Goal: Task Accomplishment & Management: Manage account settings

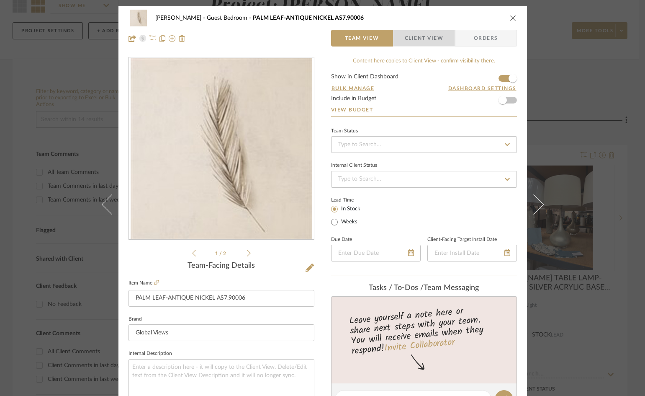
click at [440, 39] on span "Client View" at bounding box center [424, 38] width 39 height 17
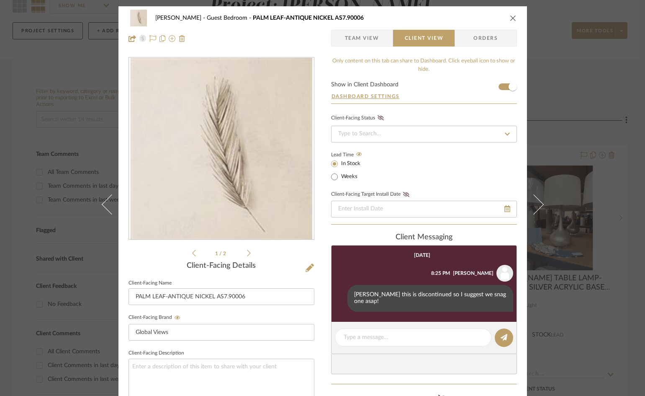
click at [512, 15] on icon "close" at bounding box center [513, 18] width 7 height 7
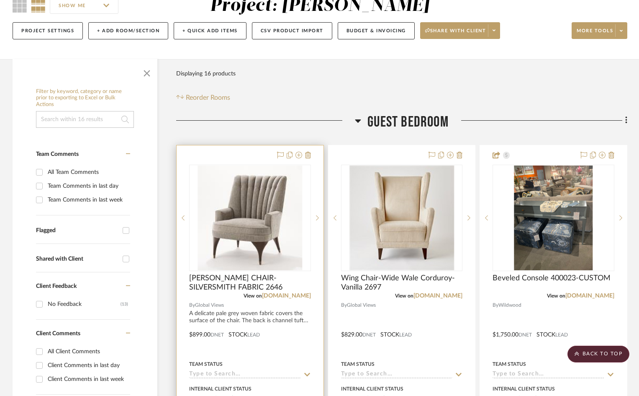
scroll to position [42, 0]
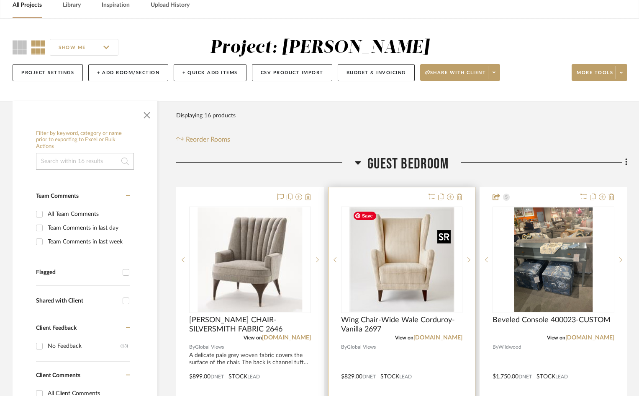
click at [425, 255] on img "0" at bounding box center [402, 259] width 105 height 105
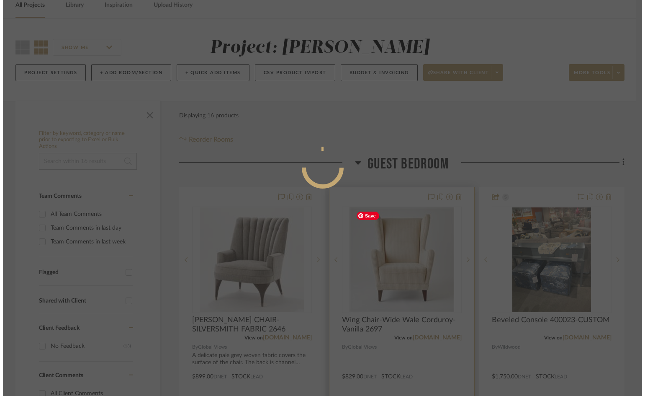
scroll to position [0, 0]
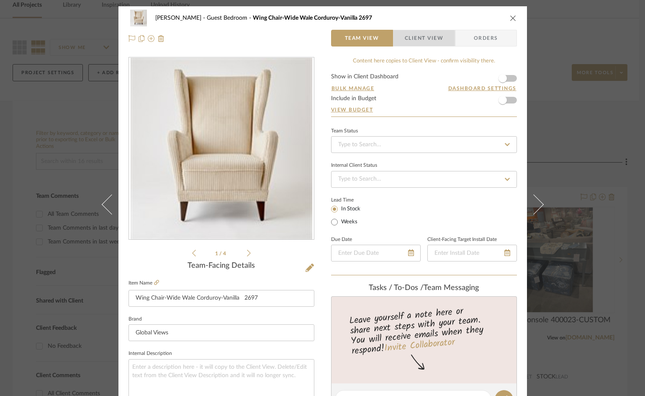
click at [419, 40] on span "Client View" at bounding box center [424, 38] width 39 height 17
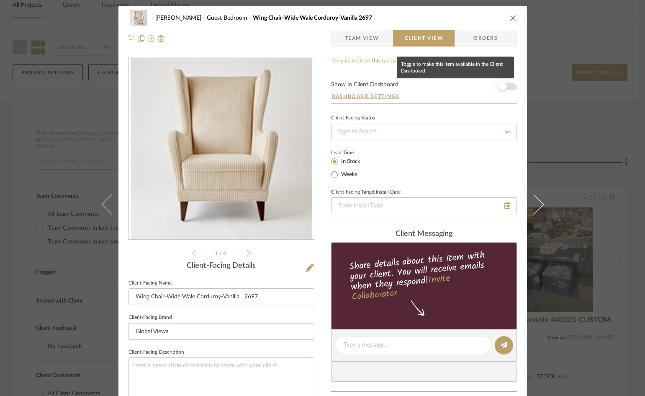
click at [499, 87] on span "button" at bounding box center [503, 86] width 8 height 8
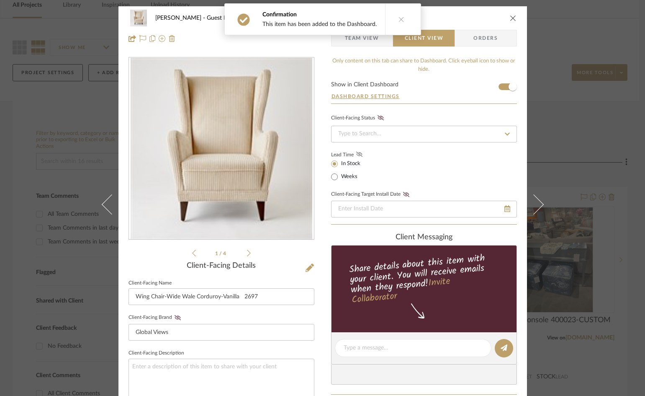
click at [356, 154] on icon at bounding box center [359, 154] width 6 height 5
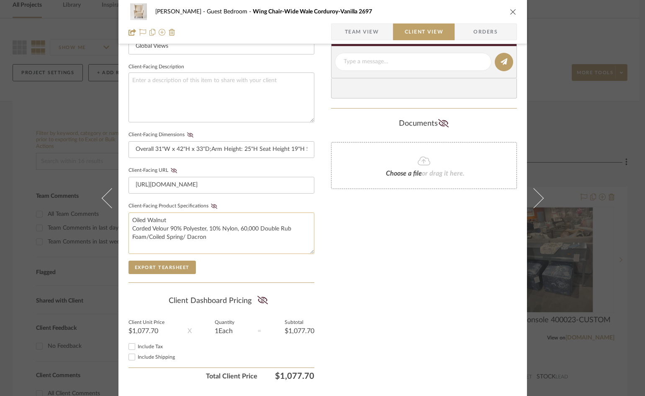
scroll to position [293, 0]
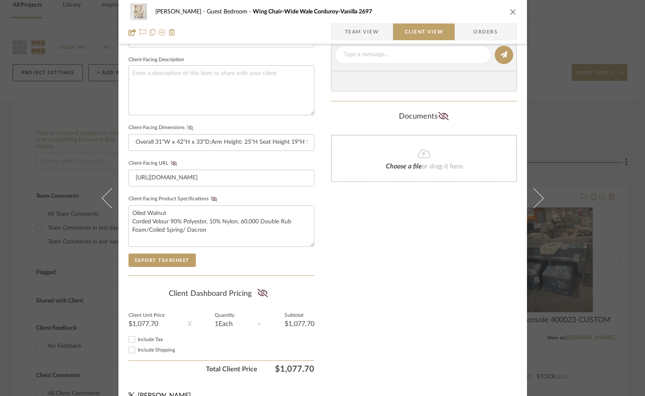
click at [187, 126] on icon at bounding box center [190, 127] width 6 height 5
click at [211, 199] on icon at bounding box center [214, 198] width 6 height 5
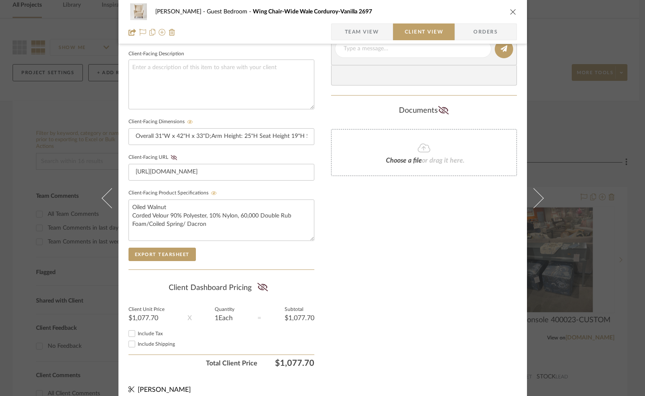
scroll to position [308, 0]
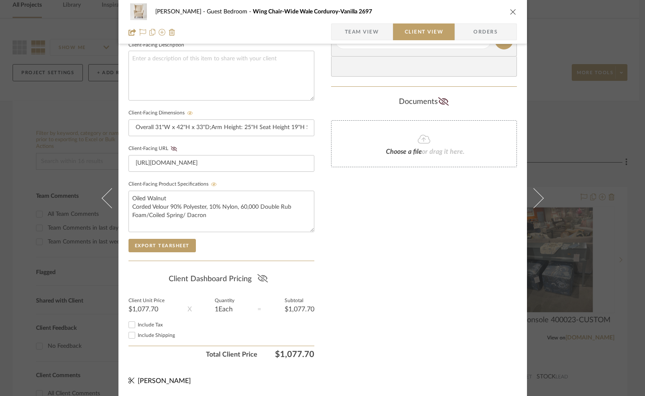
click at [260, 278] on icon at bounding box center [262, 278] width 10 height 8
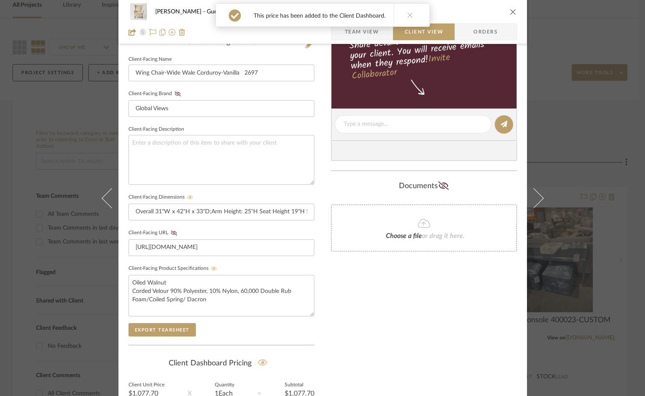
scroll to position [140, 0]
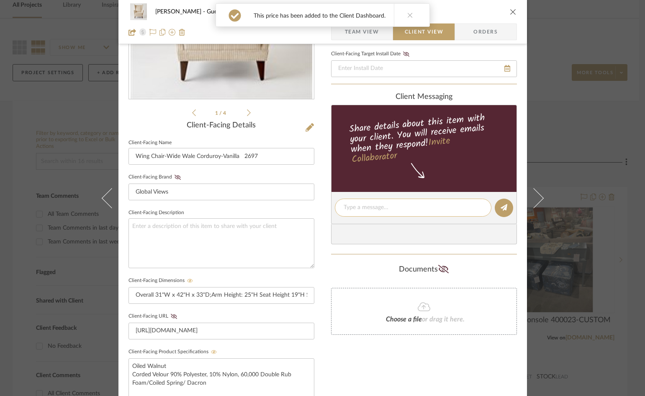
click at [394, 210] on textarea at bounding box center [413, 207] width 139 height 9
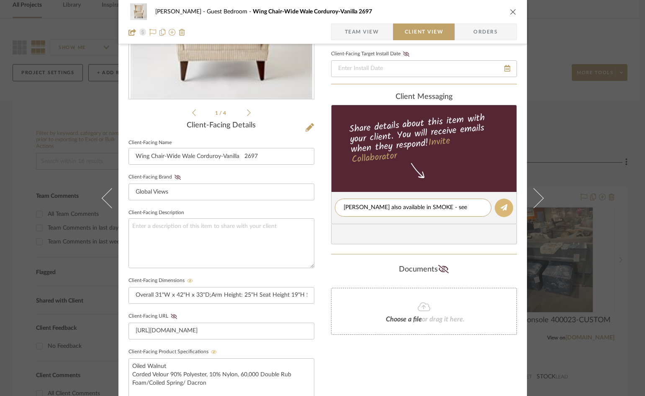
type textarea "Jody also available in SMOKE - see photo"
click at [502, 209] on icon at bounding box center [504, 207] width 7 height 7
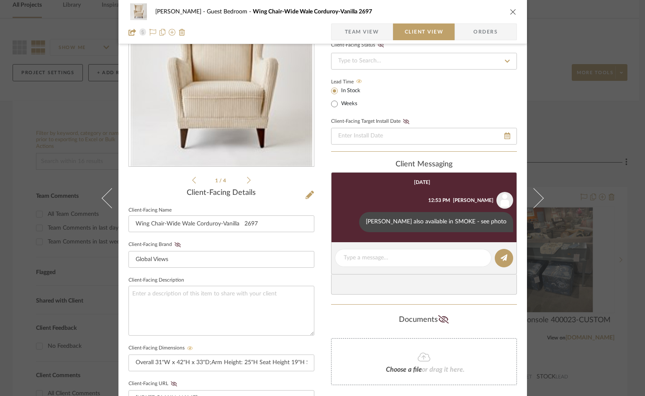
scroll to position [84, 0]
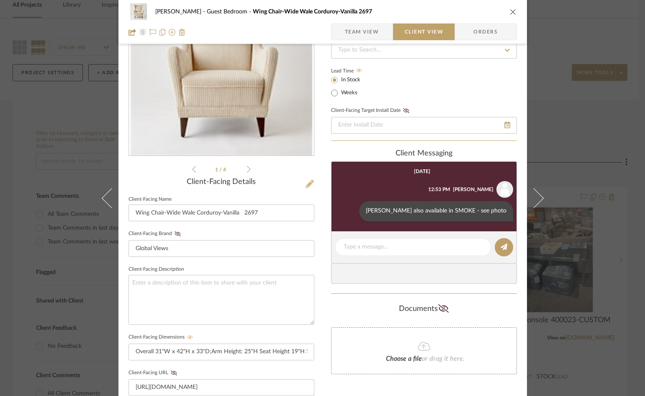
click at [307, 184] on icon at bounding box center [310, 184] width 8 height 8
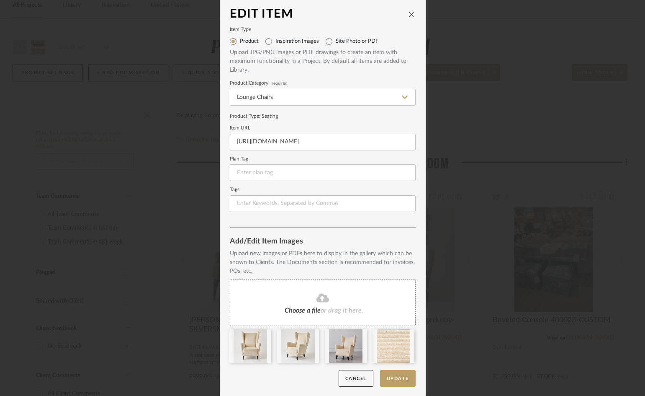
scroll to position [3, 0]
click at [331, 296] on fa-icon at bounding box center [323, 297] width 76 height 11
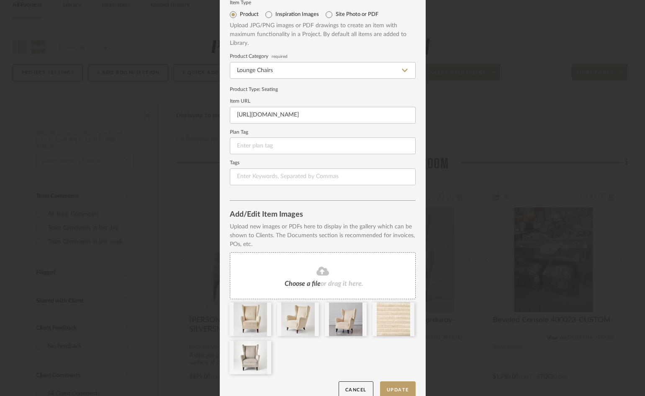
scroll to position [41, 0]
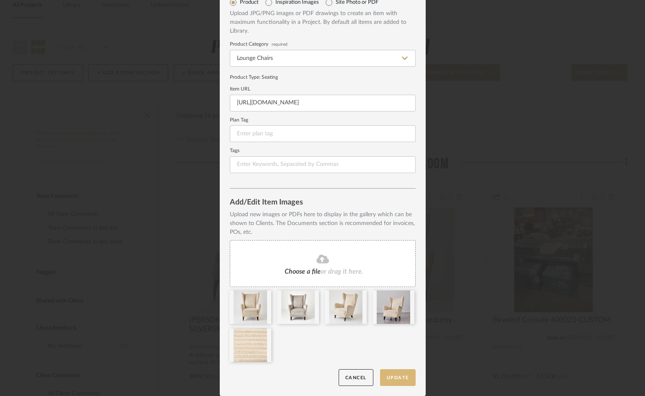
click at [388, 377] on button "Update" at bounding box center [398, 377] width 36 height 17
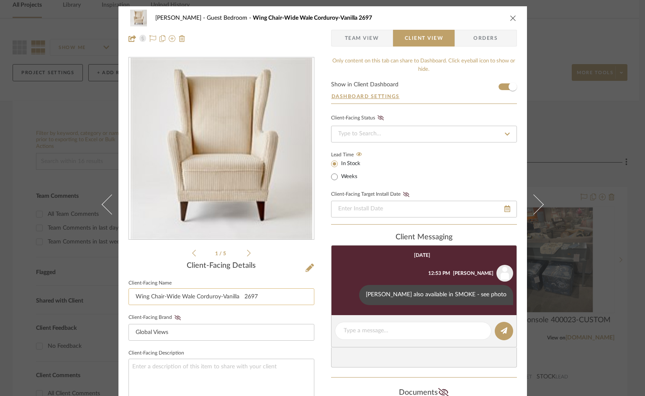
click at [278, 297] on input "Wing Chair-Wide Wale Corduroy-Vanilla 2697" at bounding box center [222, 296] width 186 height 17
click at [249, 252] on div "1 / 5" at bounding box center [222, 157] width 186 height 201
click at [247, 253] on icon at bounding box center [249, 252] width 4 height 7
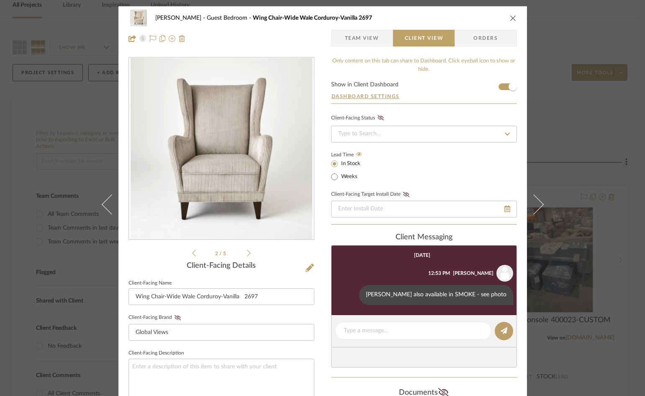
click at [247, 253] on icon at bounding box center [249, 252] width 4 height 7
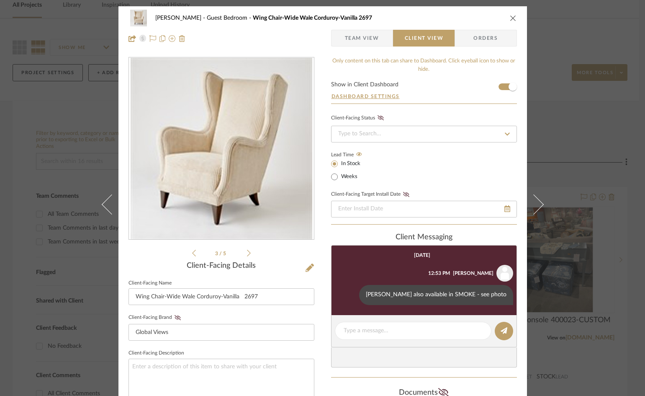
click at [247, 253] on icon at bounding box center [249, 252] width 4 height 7
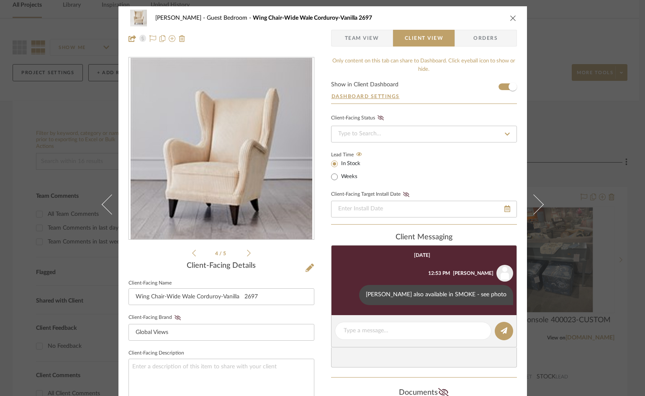
click at [247, 253] on icon at bounding box center [249, 252] width 4 height 7
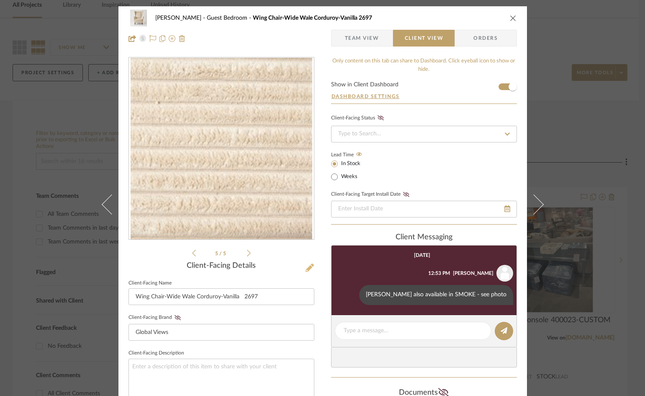
click at [306, 267] on icon at bounding box center [310, 267] width 8 height 8
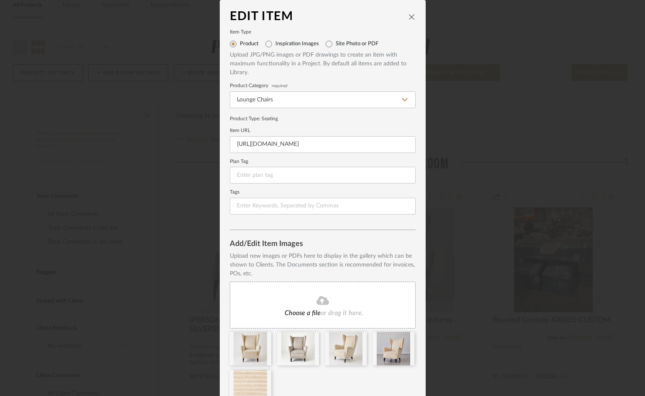
click at [356, 307] on div "Choose a file or drag it here." at bounding box center [323, 304] width 186 height 47
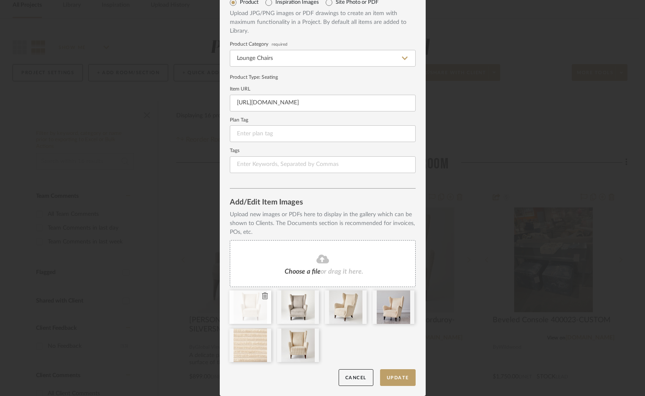
click at [262, 296] on icon at bounding box center [265, 295] width 6 height 7
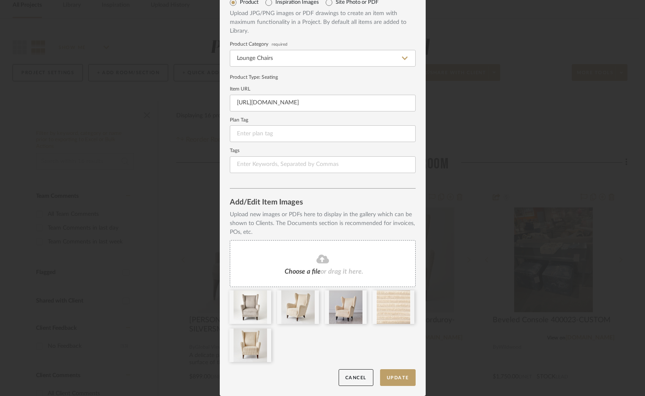
click at [354, 346] on div at bounding box center [326, 328] width 192 height 76
click at [316, 330] on div at bounding box center [326, 328] width 192 height 76
click at [250, 303] on div at bounding box center [250, 306] width 42 height 33
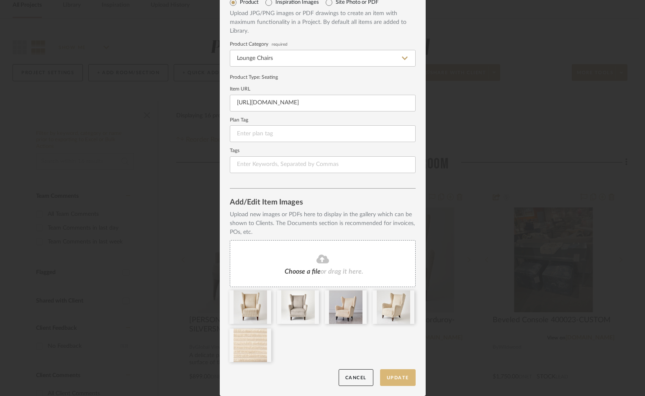
click at [398, 379] on button "Update" at bounding box center [398, 377] width 36 height 17
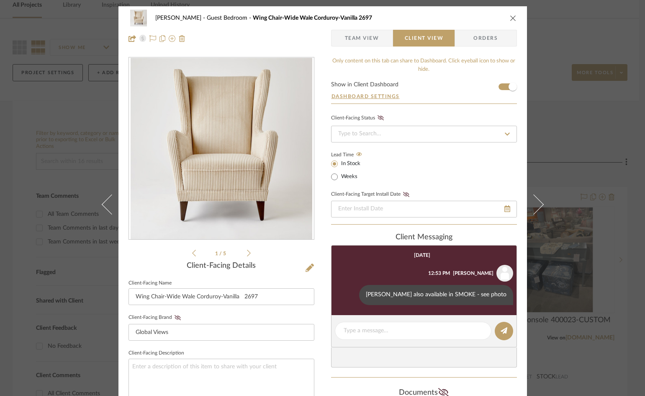
click at [242, 253] on li "1 / 5" at bounding box center [221, 253] width 51 height 10
click at [247, 252] on icon at bounding box center [249, 253] width 4 height 8
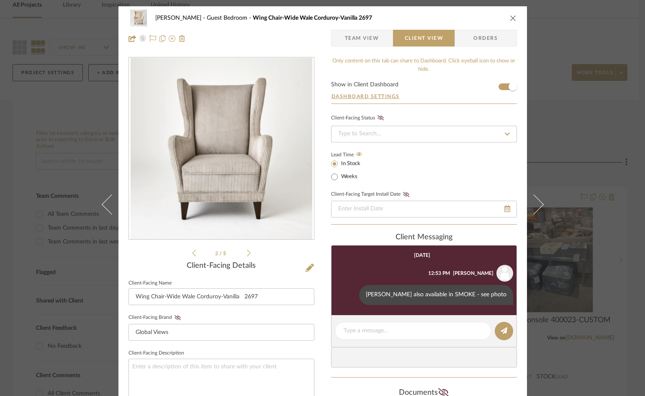
click at [247, 252] on icon at bounding box center [249, 253] width 4 height 8
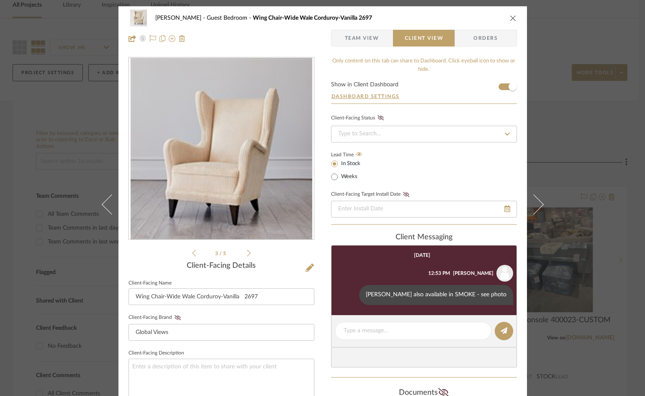
click at [247, 252] on icon at bounding box center [249, 252] width 4 height 7
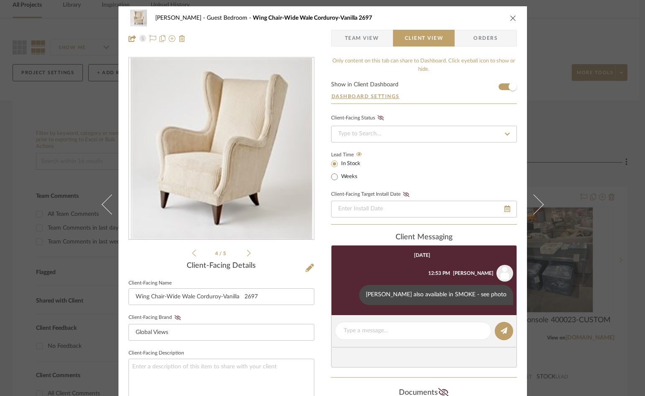
click at [247, 252] on icon at bounding box center [249, 253] width 4 height 8
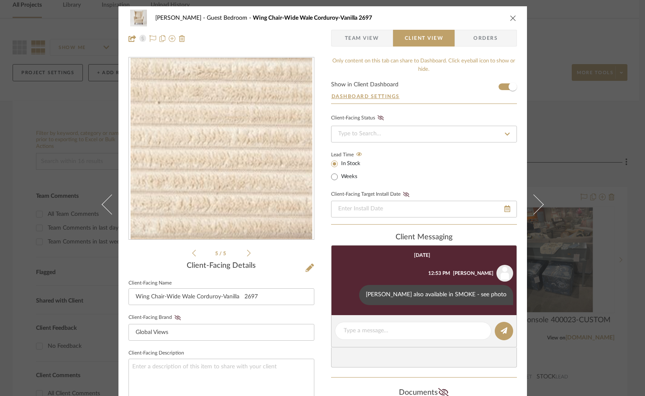
click at [247, 253] on icon at bounding box center [249, 253] width 4 height 8
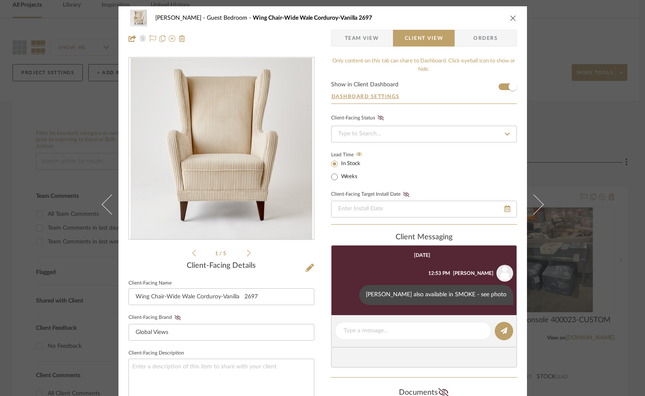
click at [247, 252] on icon at bounding box center [249, 252] width 4 height 7
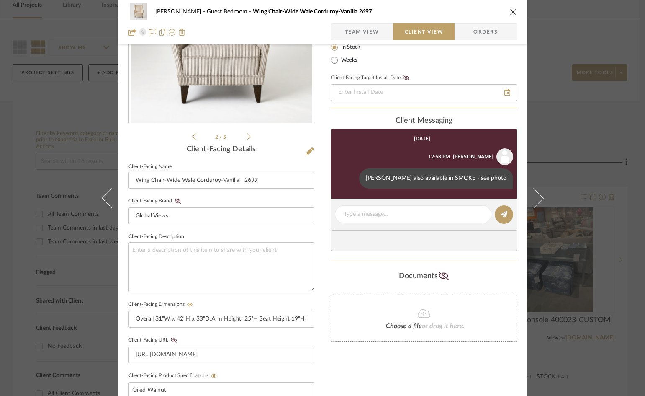
scroll to position [126, 0]
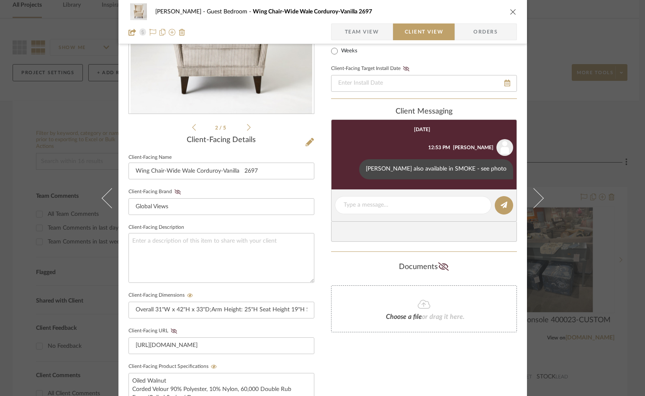
click at [435, 30] on span "Client View" at bounding box center [424, 31] width 39 height 17
click at [469, 165] on div "Jody also available in SMOKE - see photo" at bounding box center [436, 169] width 154 height 20
click at [371, 199] on div at bounding box center [413, 205] width 157 height 18
click at [370, 200] on textarea at bounding box center [413, 204] width 139 height 9
type textarea "Smoke is image 2."
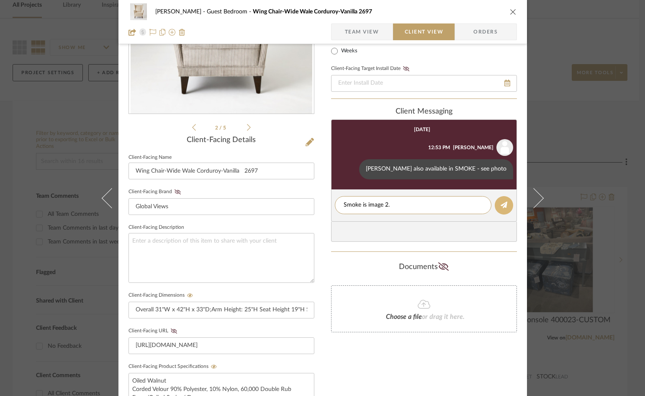
click at [501, 202] on icon at bounding box center [504, 204] width 7 height 7
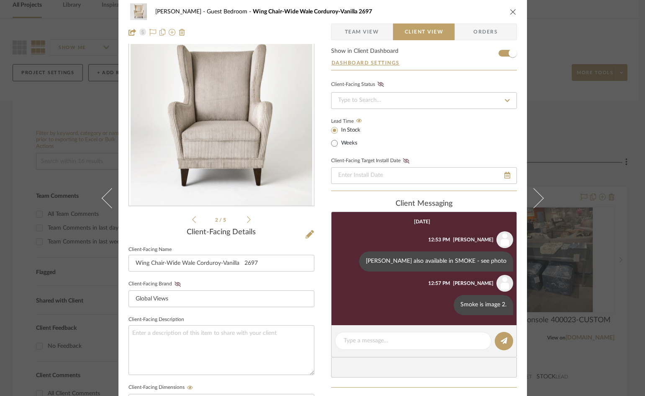
scroll to position [0, 0]
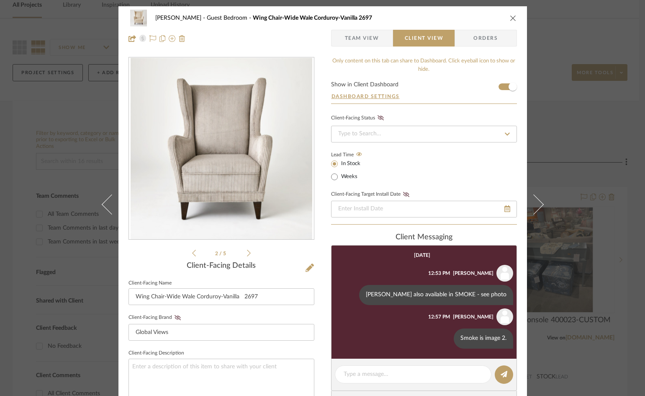
click at [510, 18] on icon "close" at bounding box center [513, 18] width 7 height 7
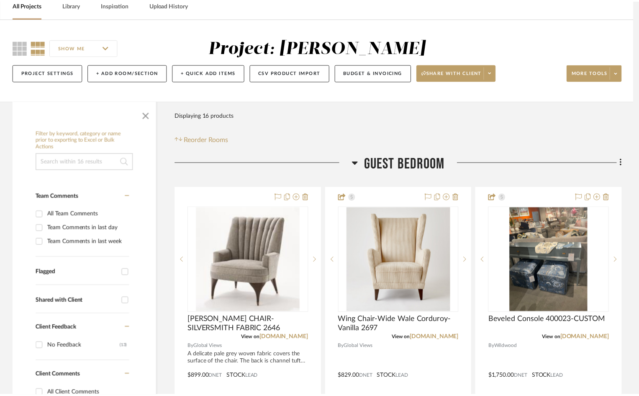
scroll to position [42, 0]
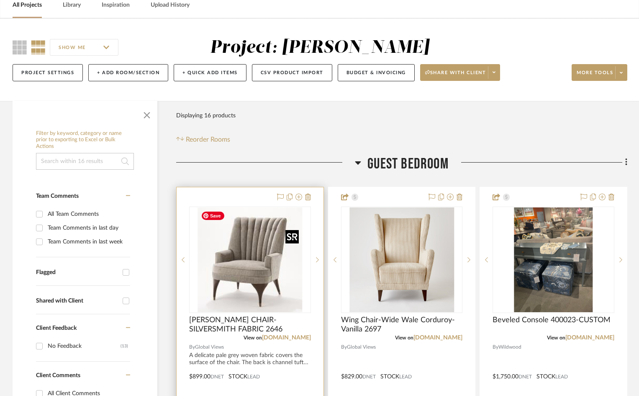
drag, startPoint x: 208, startPoint y: 233, endPoint x: 209, endPoint y: 240, distance: 7.7
click at [209, 240] on img "0" at bounding box center [250, 259] width 105 height 105
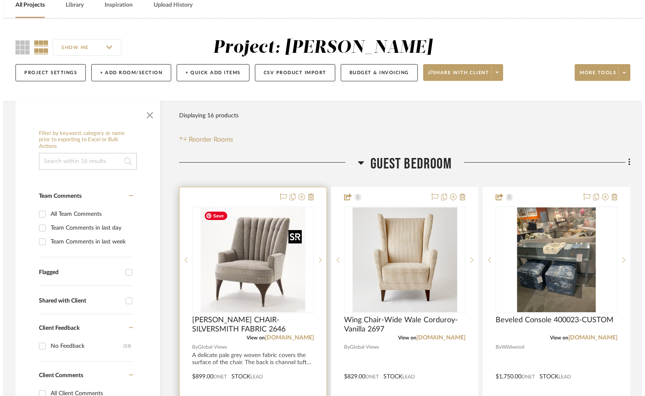
scroll to position [0, 0]
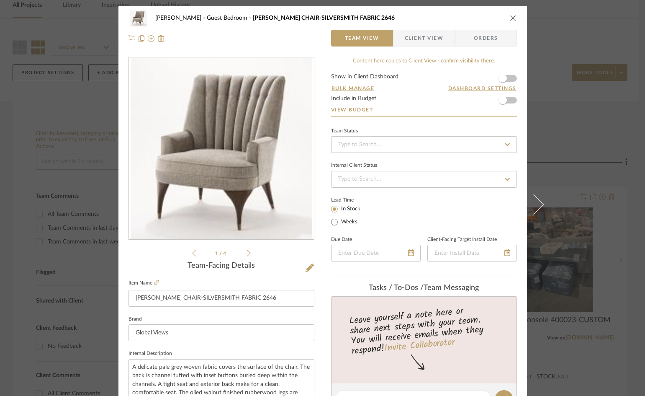
click at [431, 38] on span "Client View" at bounding box center [424, 38] width 39 height 17
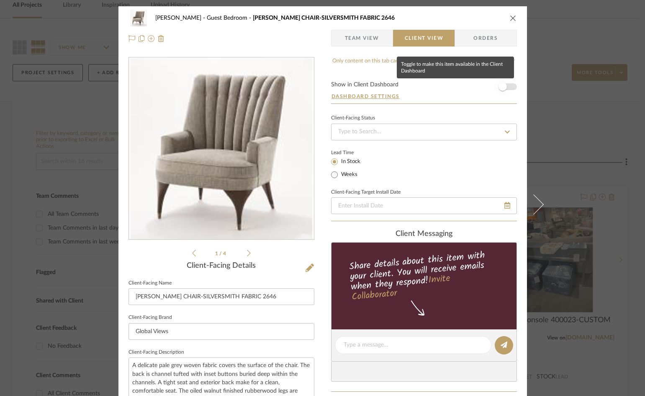
click at [501, 87] on span "button" at bounding box center [503, 86] width 8 height 8
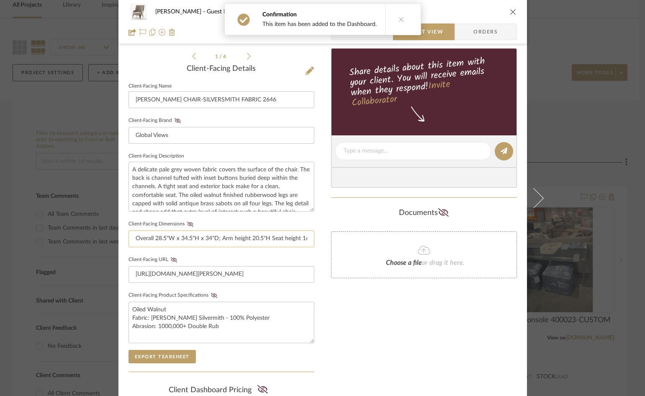
scroll to position [209, 0]
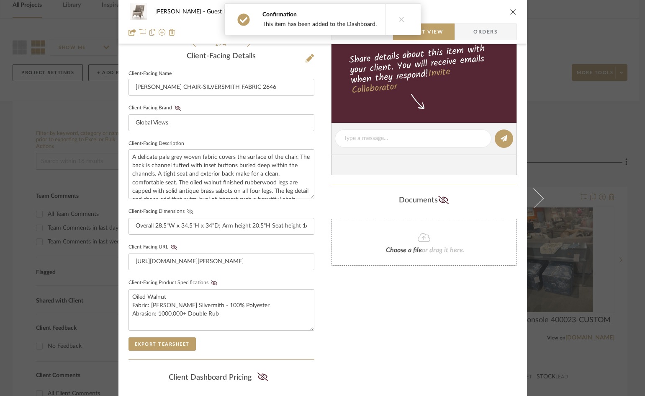
click at [187, 211] on icon at bounding box center [190, 211] width 6 height 5
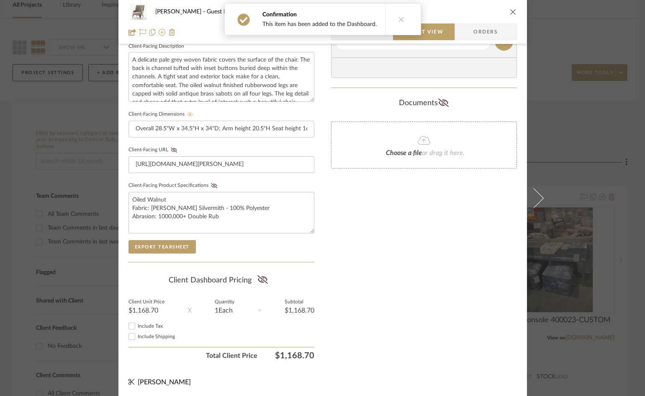
scroll to position [308, 0]
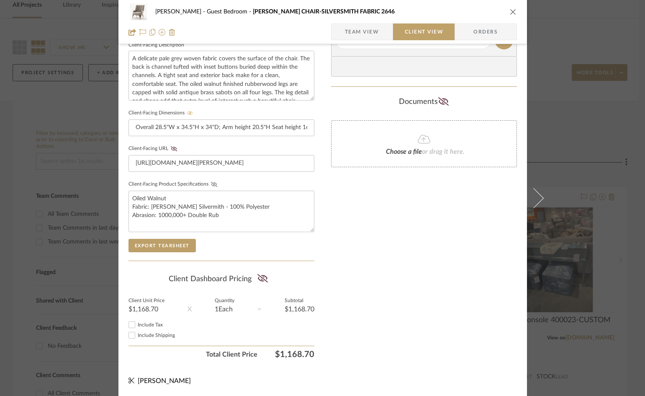
click at [211, 182] on icon at bounding box center [214, 184] width 6 height 5
click at [263, 278] on icon at bounding box center [262, 278] width 10 height 8
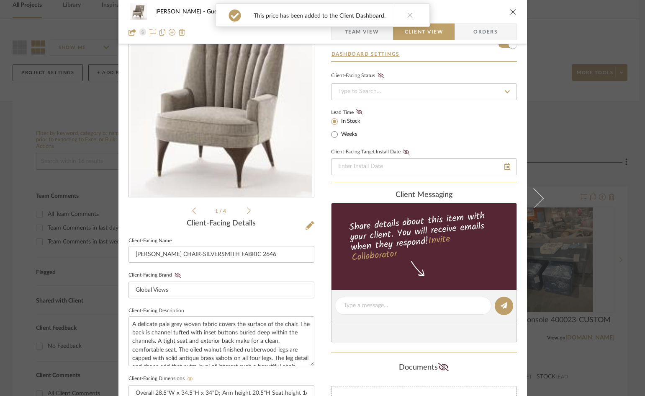
scroll to position [0, 0]
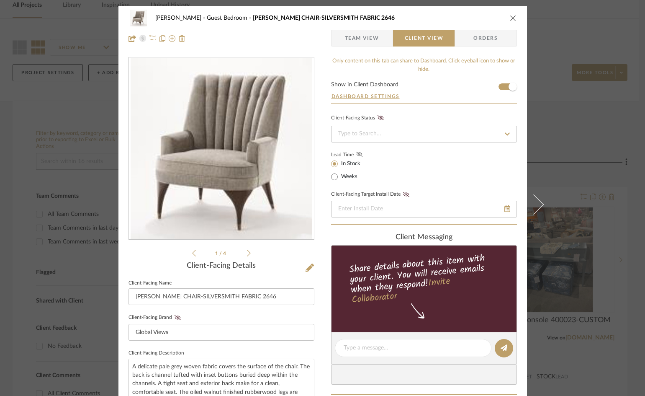
click at [356, 155] on icon at bounding box center [359, 154] width 6 height 5
click at [510, 15] on icon "close" at bounding box center [513, 18] width 7 height 7
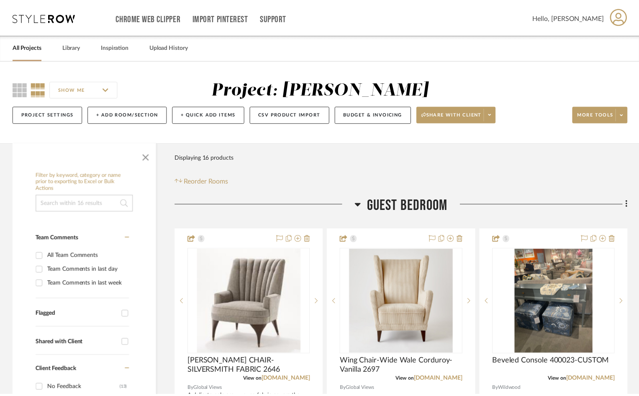
scroll to position [42, 0]
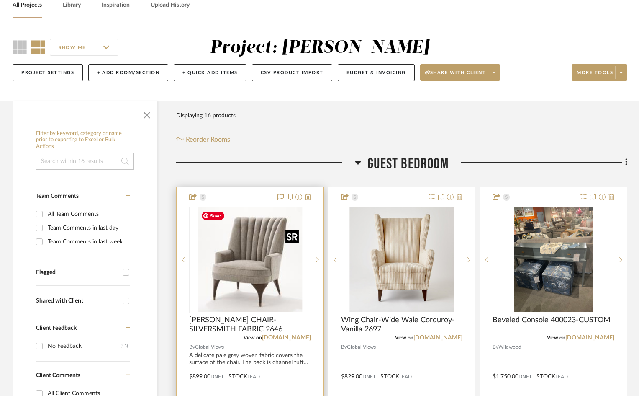
click at [255, 281] on img "0" at bounding box center [250, 259] width 105 height 105
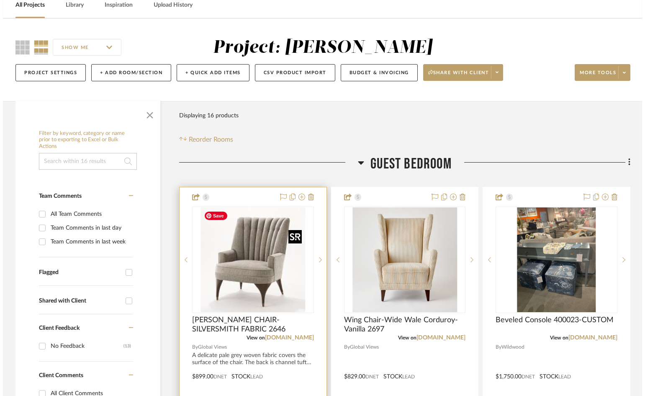
scroll to position [0, 0]
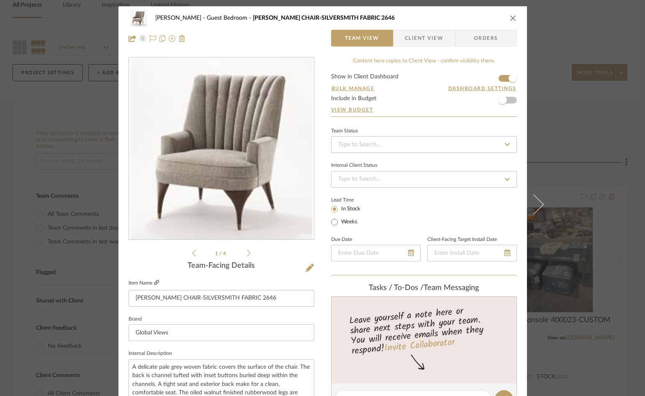
click at [156, 282] on icon at bounding box center [156, 282] width 5 height 5
click at [306, 267] on icon at bounding box center [310, 267] width 8 height 8
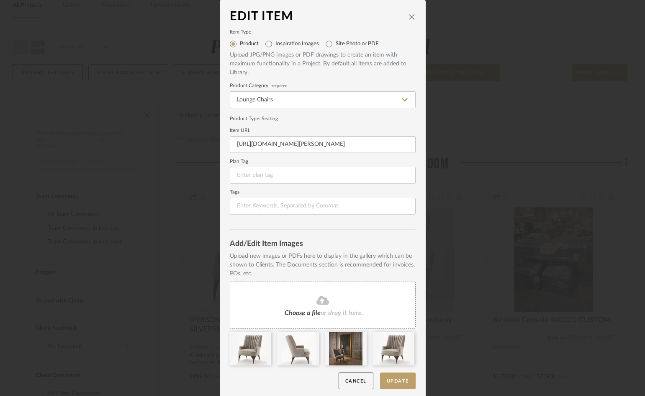
click at [319, 306] on fa-icon at bounding box center [323, 300] width 76 height 11
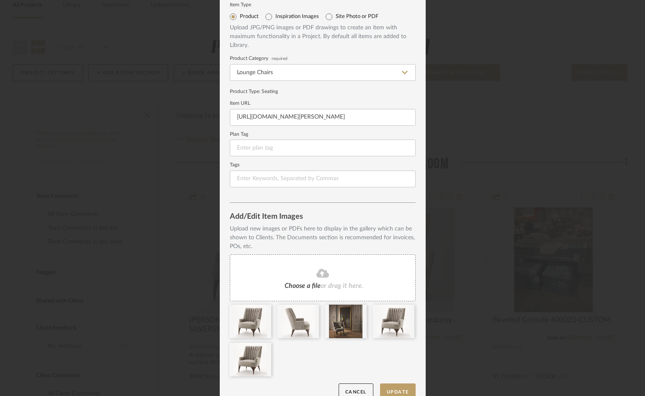
scroll to position [41, 0]
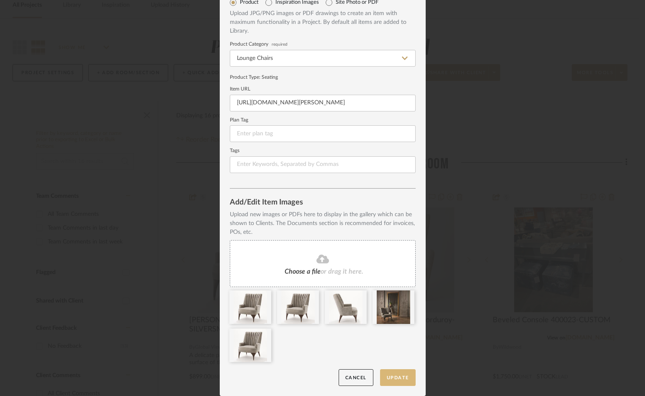
click at [390, 375] on button "Update" at bounding box center [398, 377] width 36 height 17
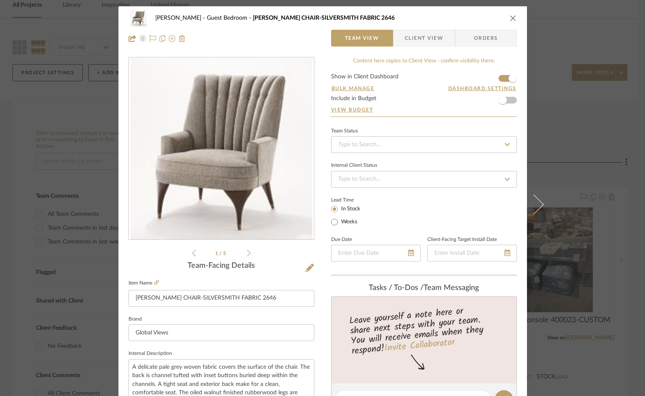
click at [247, 253] on icon at bounding box center [249, 253] width 4 height 8
click at [247, 252] on icon at bounding box center [249, 252] width 4 height 7
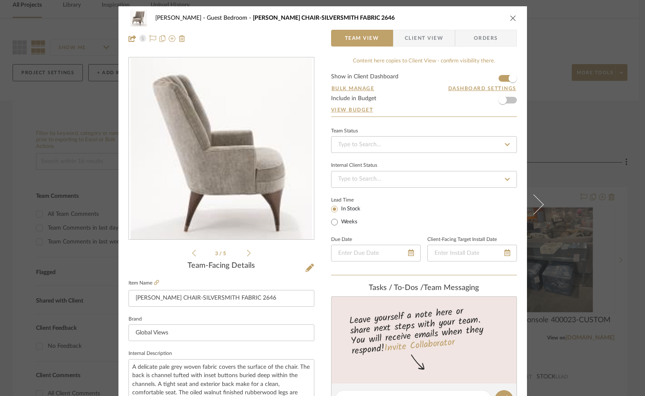
click at [247, 252] on icon at bounding box center [249, 252] width 4 height 7
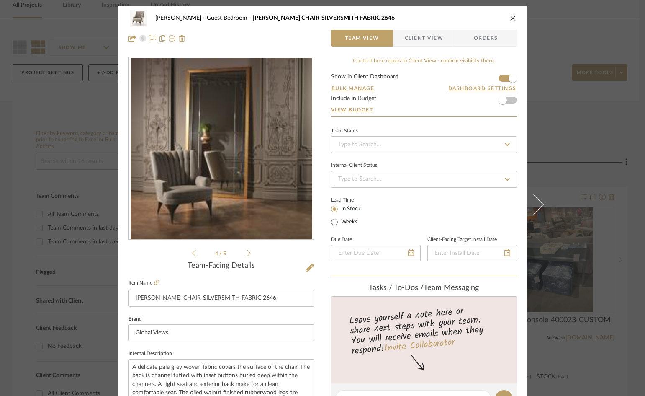
click at [247, 252] on icon at bounding box center [249, 252] width 4 height 7
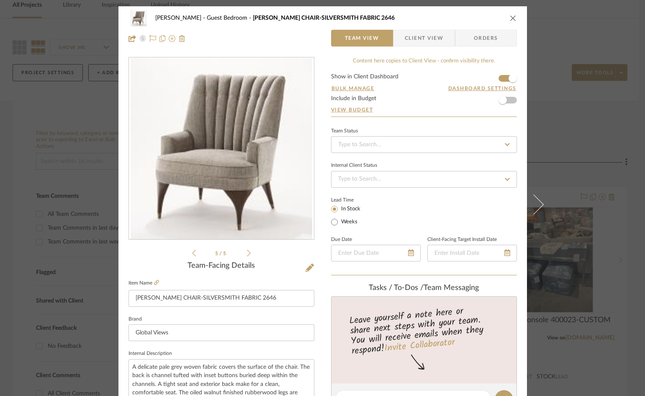
click at [510, 18] on icon "close" at bounding box center [513, 18] width 7 height 7
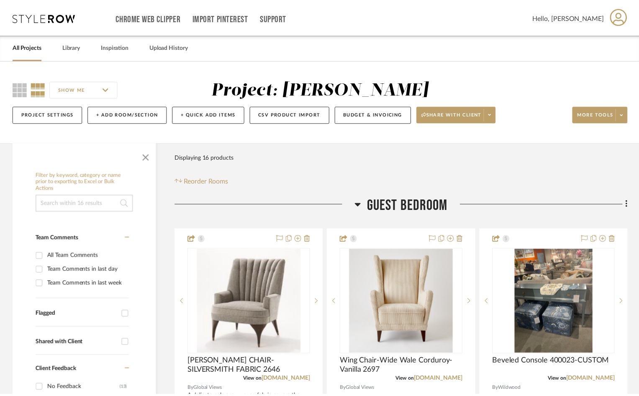
scroll to position [42, 0]
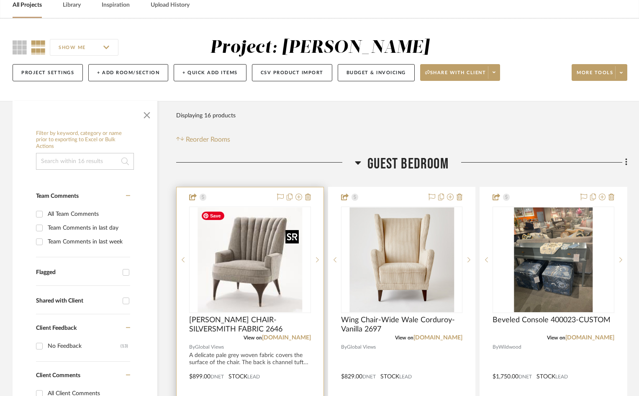
click at [208, 207] on img "0" at bounding box center [250, 259] width 105 height 105
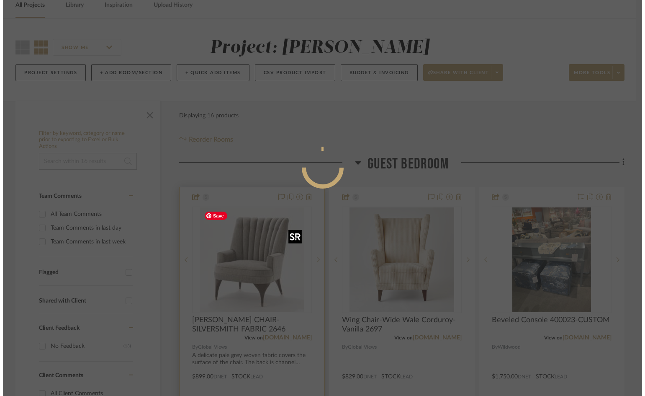
scroll to position [0, 0]
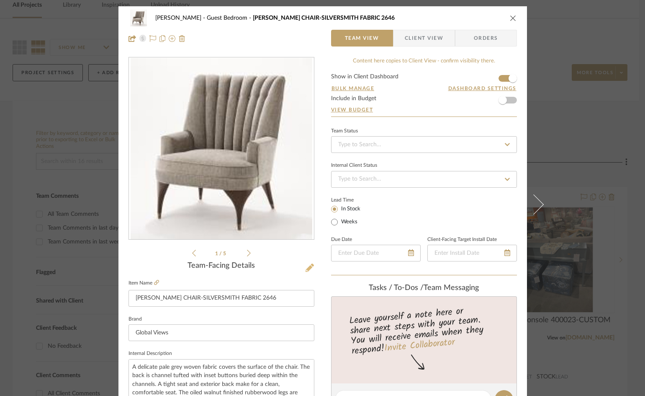
click at [306, 266] on icon at bounding box center [310, 267] width 8 height 8
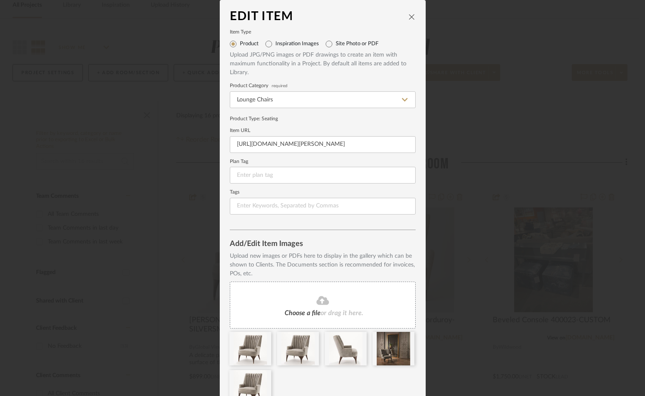
click at [410, 18] on icon "close" at bounding box center [412, 16] width 7 height 7
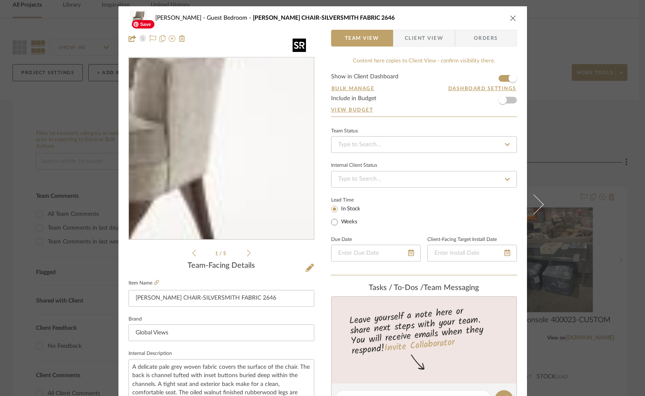
click at [272, 172] on img "0" at bounding box center [222, 149] width 182 height 182
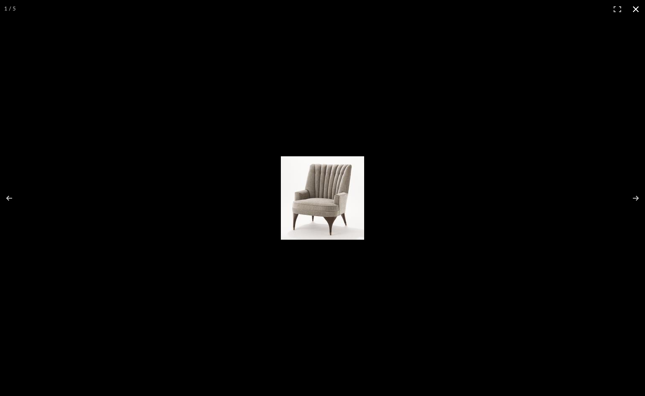
click at [434, 87] on div at bounding box center [322, 198] width 645 height 396
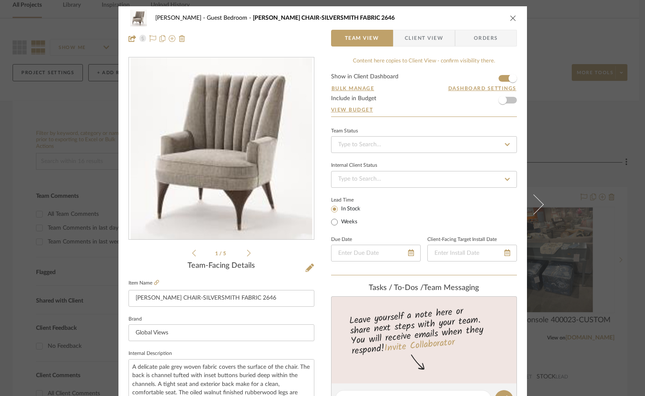
click at [247, 252] on icon at bounding box center [249, 252] width 4 height 7
click at [412, 39] on span "Client View" at bounding box center [424, 38] width 39 height 17
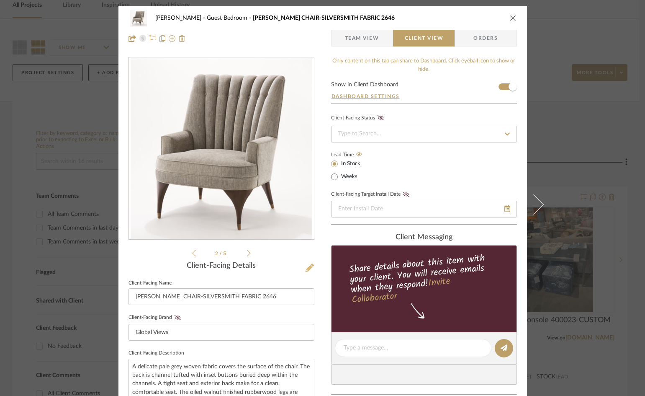
click at [306, 267] on icon at bounding box center [310, 267] width 8 height 8
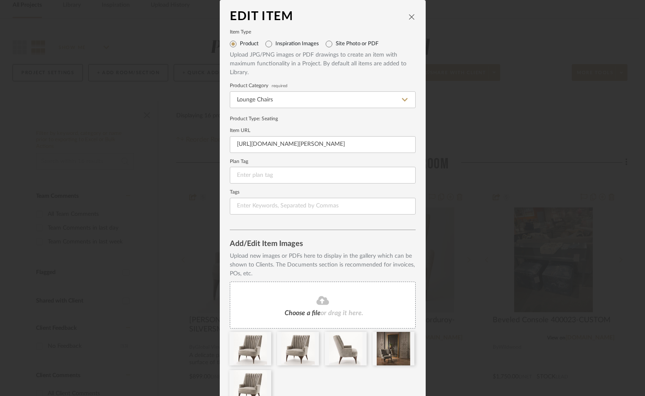
scroll to position [41, 0]
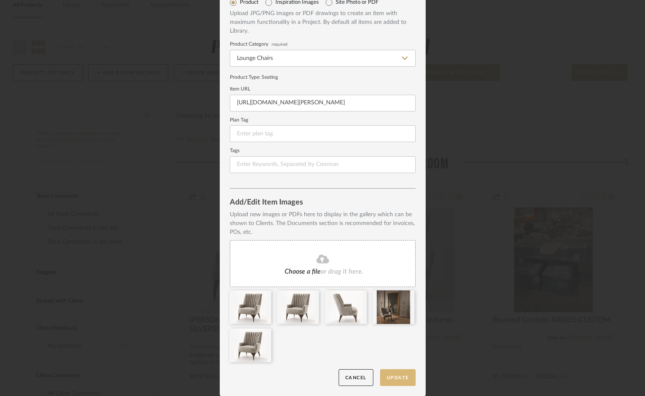
click at [402, 376] on button "Update" at bounding box center [398, 377] width 36 height 17
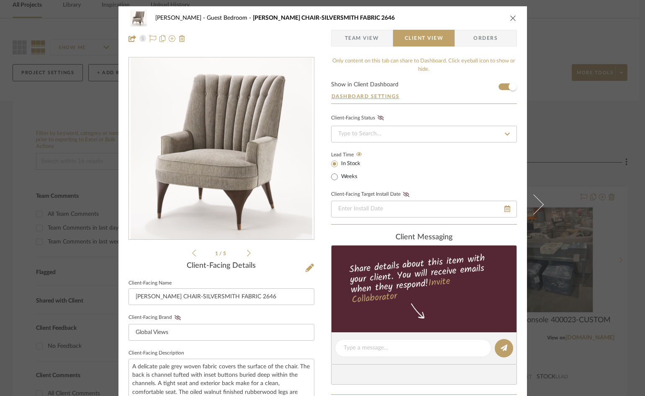
click at [249, 252] on div "1 / 5" at bounding box center [222, 157] width 186 height 201
click at [247, 252] on icon at bounding box center [249, 253] width 4 height 8
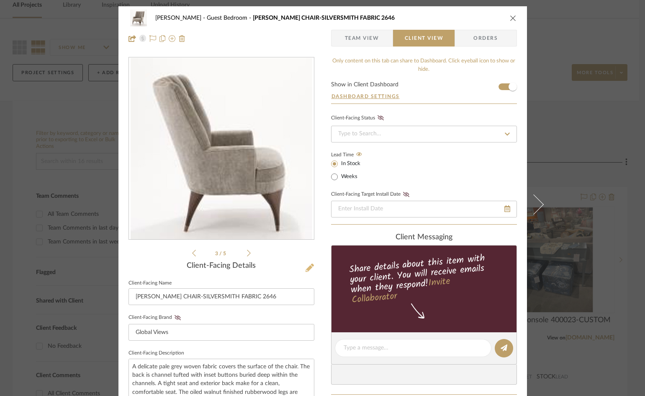
click at [307, 267] on icon at bounding box center [310, 267] width 8 height 8
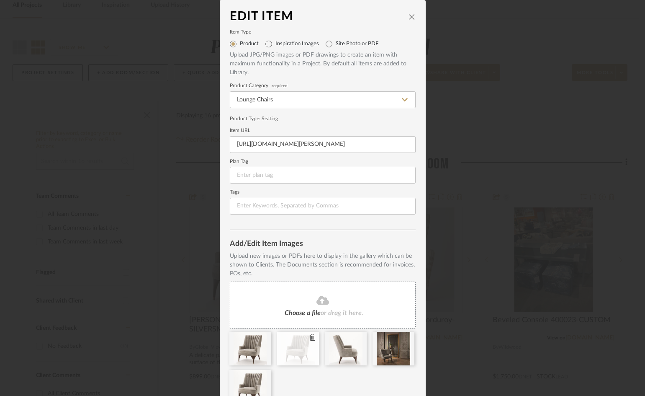
click at [310, 338] on icon at bounding box center [313, 337] width 6 height 7
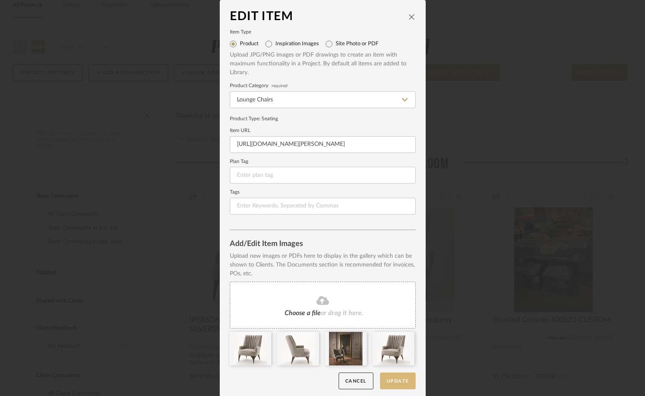
click at [401, 379] on button "Update" at bounding box center [398, 380] width 36 height 17
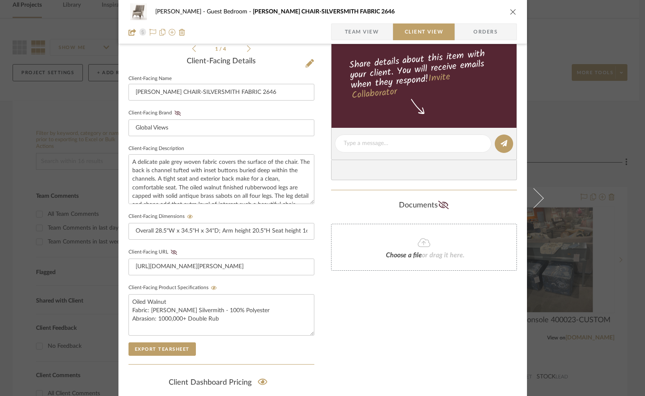
scroll to position [182, 0]
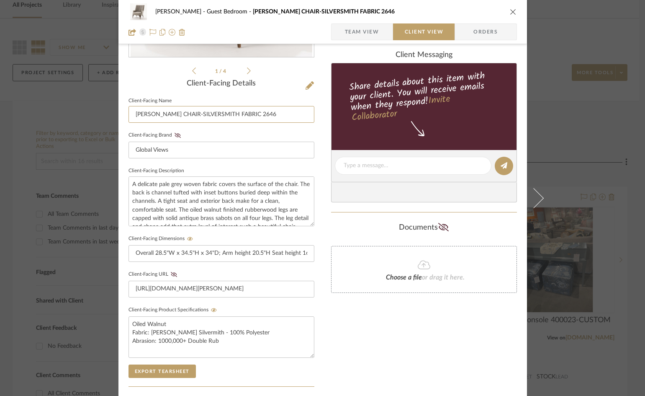
drag, startPoint x: 257, startPoint y: 114, endPoint x: 17, endPoint y: 114, distance: 239.8
click at [17, 113] on div "WHITNEY Guest Bedroom DUNCAN CHAIR-SILVERSMITH FABRIC 2646 Team View Client Vie…" at bounding box center [322, 198] width 645 height 396
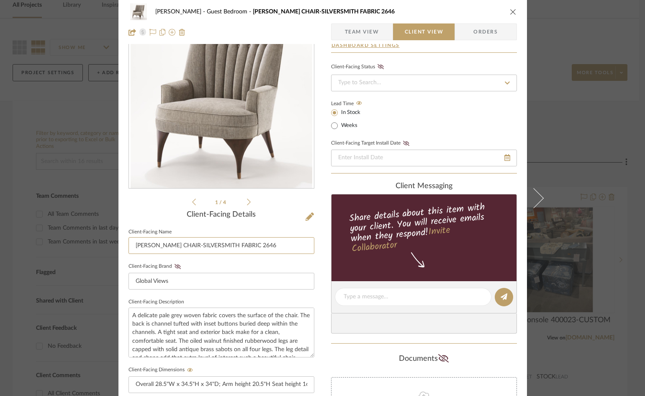
scroll to position [0, 0]
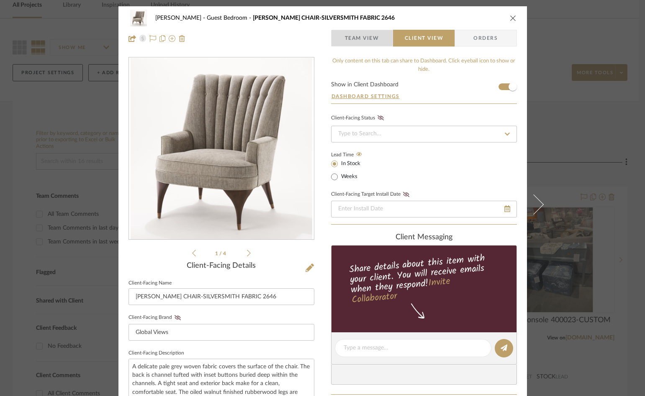
click at [356, 38] on span "Team View" at bounding box center [362, 38] width 34 height 17
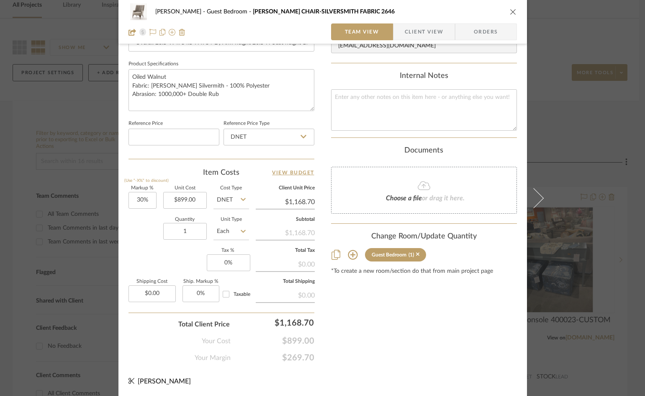
scroll to position [384, 0]
click at [147, 199] on input "30" at bounding box center [143, 199] width 28 height 17
type input "100%"
type input "899.00"
type input "$1,798.00"
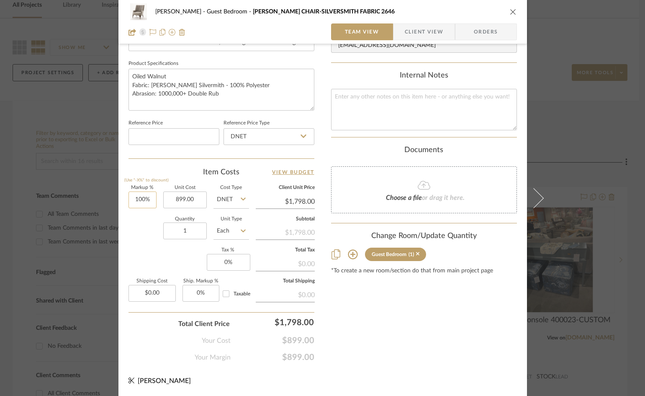
type input "100"
type input "$899.00"
type input "50%"
type input "899.00"
type input "$1,348.50"
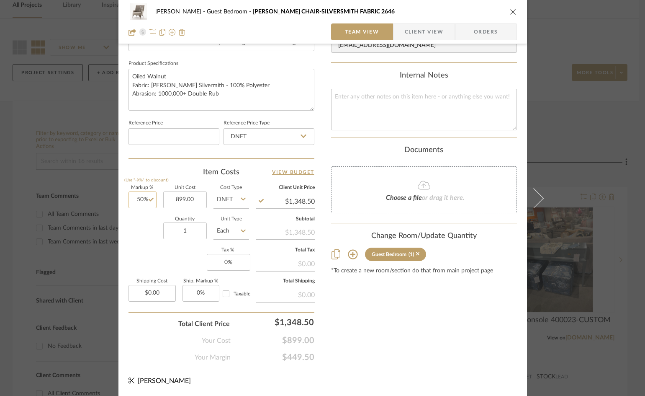
type input "$899.00"
type input "1500"
type input "66.85%"
type input "$1,499.98"
type input "$1,500.00"
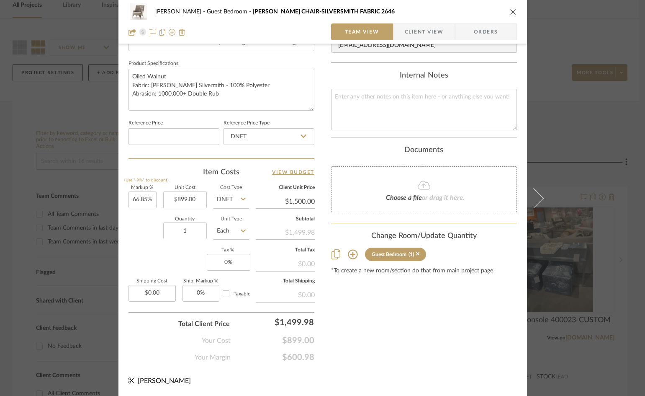
click at [392, 308] on div "Content here copies to Client View - confirm visibility there. Show in Client D…" at bounding box center [424, 17] width 186 height 689
drag, startPoint x: 173, startPoint y: 268, endPoint x: 244, endPoint y: 239, distance: 76.4
click at [174, 268] on div "Markup % (Use "-X%" to discount) 66.85% Unit Cost $899.00 Cost Type DNET Client…" at bounding box center [222, 246] width 186 height 122
click at [279, 227] on div "$1,499.98" at bounding box center [285, 231] width 59 height 15
click at [346, 344] on div "Content here copies to Client View - confirm visibility there. Show in Client D…" at bounding box center [424, 17] width 186 height 689
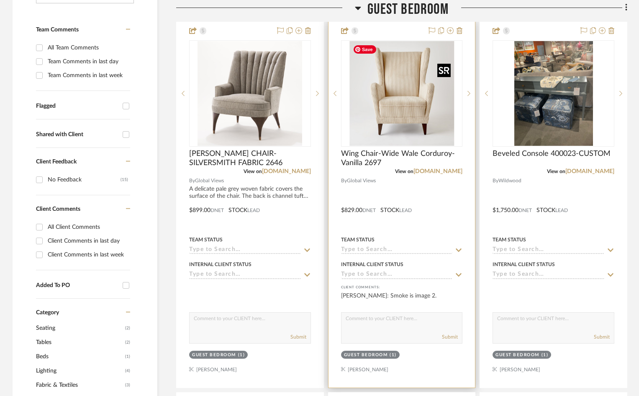
scroll to position [209, 0]
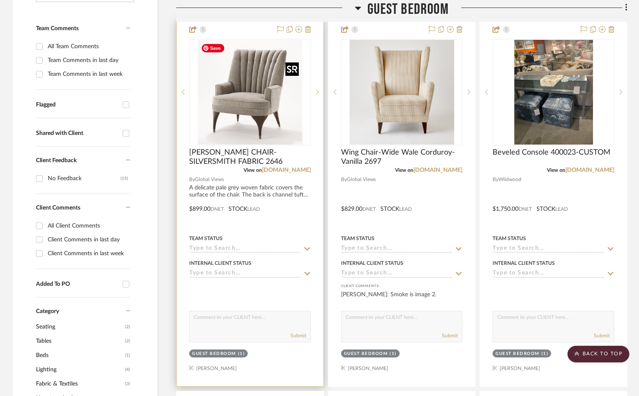
click at [300, 50] on img "0" at bounding box center [250, 92] width 105 height 105
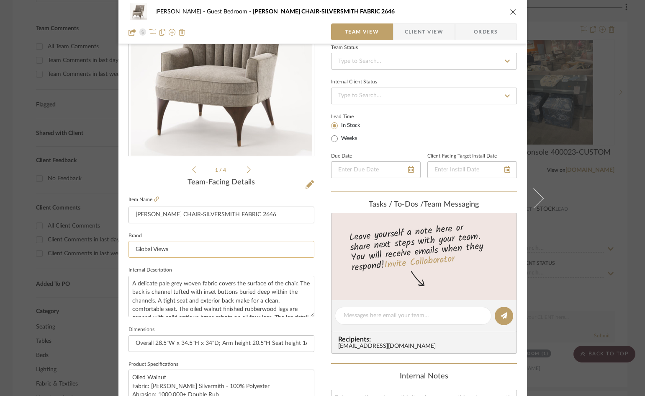
scroll to position [84, 0]
click at [415, 31] on span "Client View" at bounding box center [424, 31] width 39 height 17
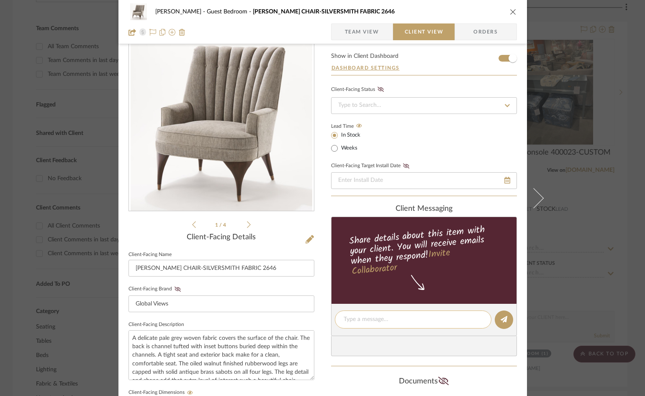
scroll to position [0, 0]
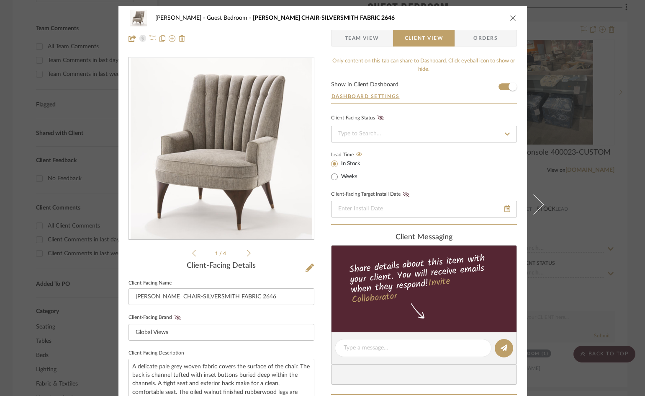
click at [512, 18] on icon "close" at bounding box center [513, 18] width 7 height 7
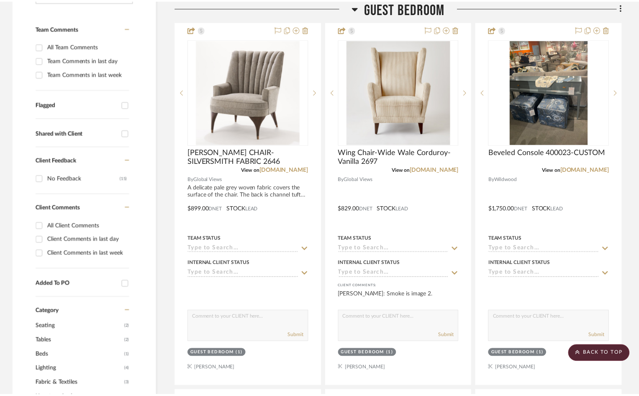
scroll to position [209, 0]
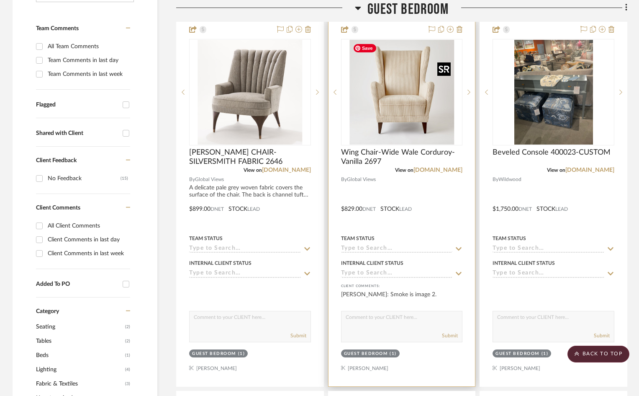
click at [418, 116] on img "0" at bounding box center [402, 92] width 105 height 105
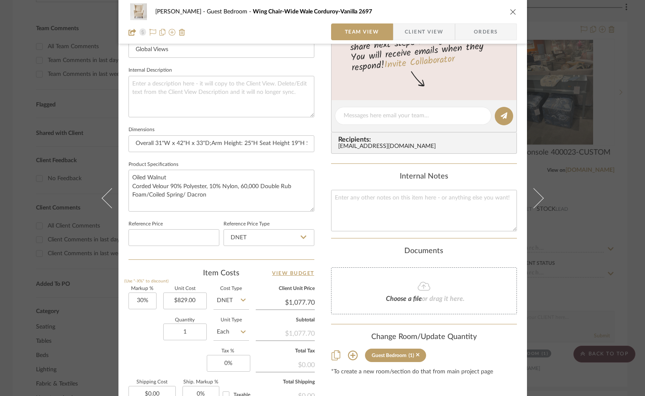
scroll to position [175, 0]
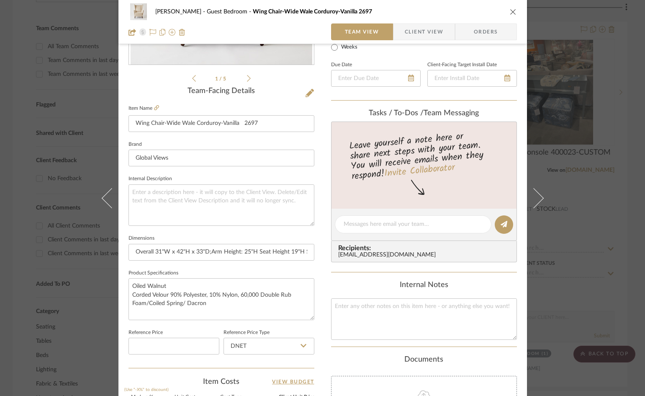
click at [510, 11] on icon "close" at bounding box center [513, 11] width 7 height 7
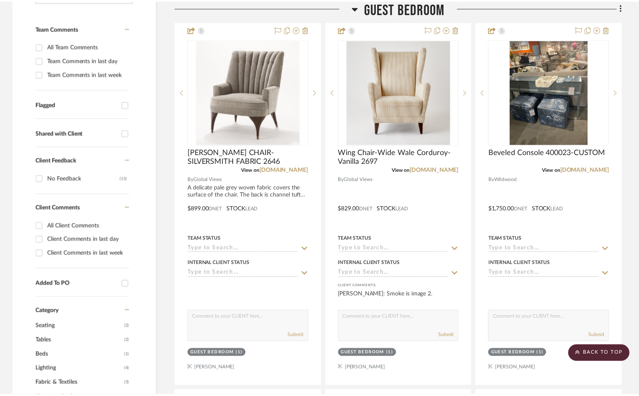
scroll to position [209, 0]
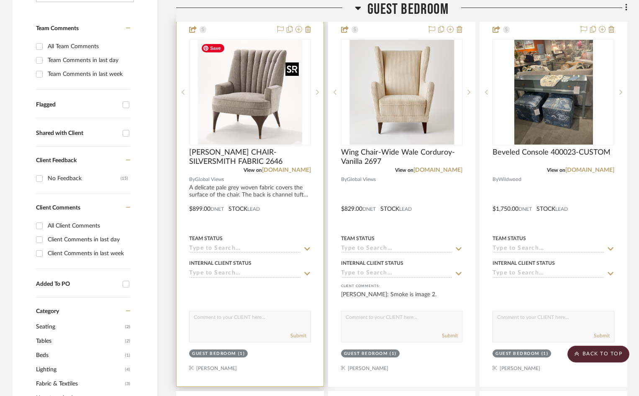
click at [257, 107] on img "0" at bounding box center [250, 92] width 105 height 105
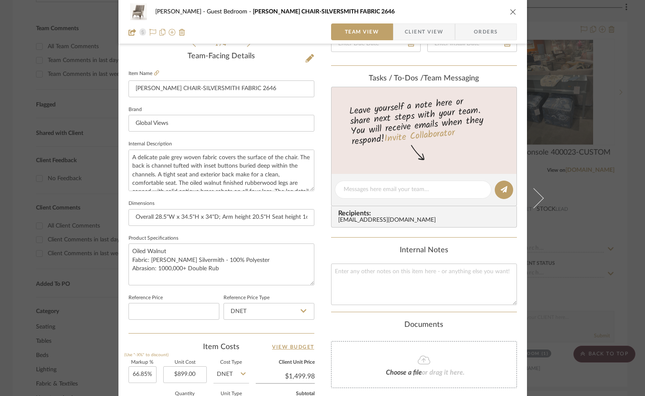
scroll to position [377, 0]
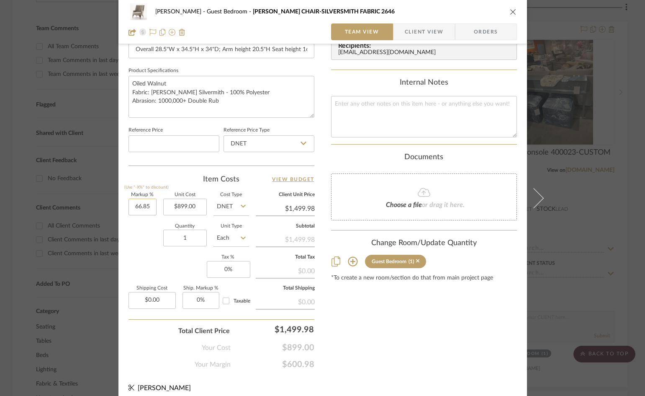
click at [150, 205] on input "66.85" at bounding box center [143, 206] width 28 height 17
type input "66.85%"
click at [510, 10] on icon "close" at bounding box center [513, 11] width 7 height 7
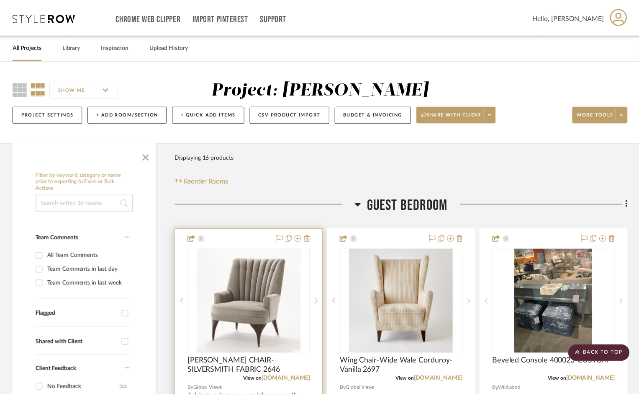
scroll to position [209, 0]
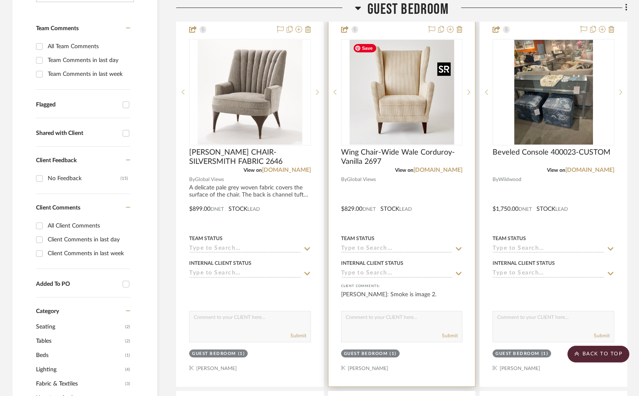
click at [424, 121] on img "0" at bounding box center [402, 92] width 105 height 105
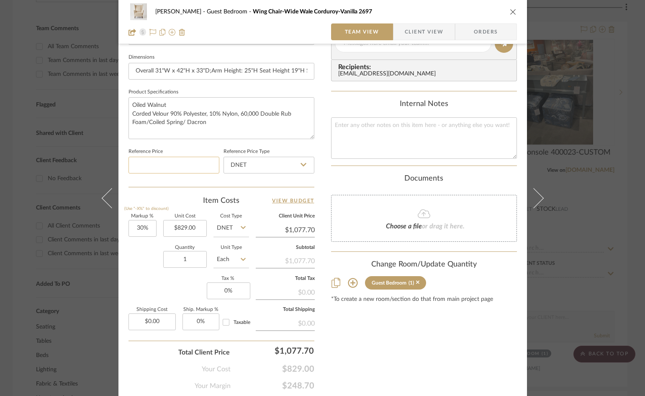
scroll to position [377, 0]
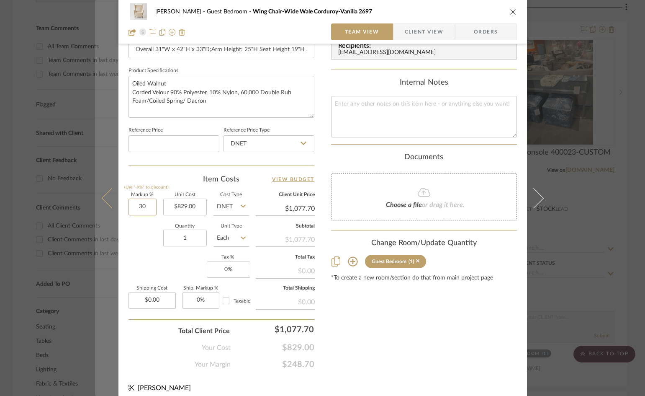
paste input "66.85"
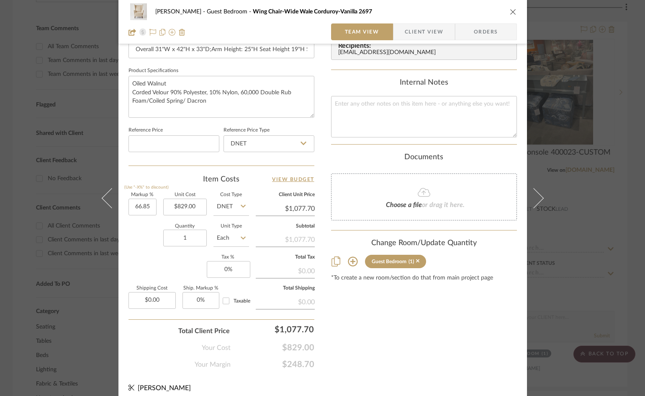
type input "66.85%"
click at [395, 300] on div "Content here copies to Client View - confirm visibility there. Show in Client D…" at bounding box center [424, 24] width 186 height 689
click at [285, 209] on input "1383.19" at bounding box center [285, 208] width 59 height 13
type input "1400"
type input "68.88%"
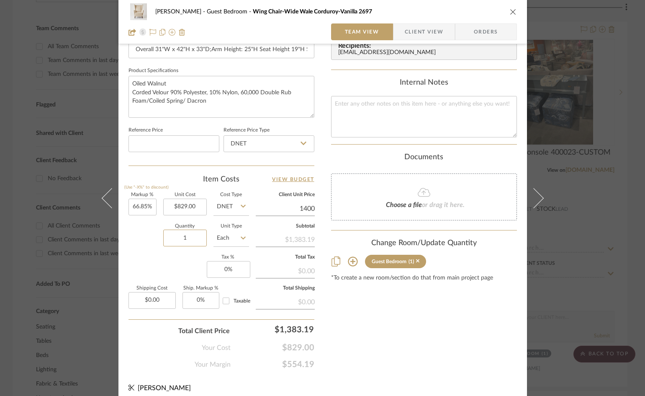
type input "$1,400.00"
click at [312, 207] on div "WHITNEY Guest Bedroom Wing Chair-Wide Wale Corduroy-Vanilla 2697 Team View Clie…" at bounding box center [322, 16] width 409 height 773
click at [307, 208] on input "1400.02" at bounding box center [285, 208] width 59 height 13
type input "$1,400.00"
click at [372, 320] on div "Content here copies to Client View - confirm visibility there. Show in Client D…" at bounding box center [424, 24] width 186 height 689
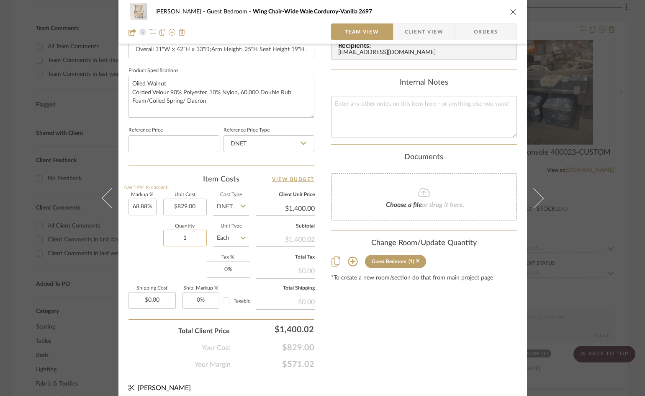
click at [190, 246] on input "1" at bounding box center [185, 237] width 44 height 17
click at [277, 242] on div "$1,400.02" at bounding box center [285, 238] width 59 height 15
click at [306, 234] on div "$1,400.02" at bounding box center [285, 238] width 59 height 15
click at [177, 200] on input "829.00" at bounding box center [185, 206] width 44 height 17
type input "$829.00"
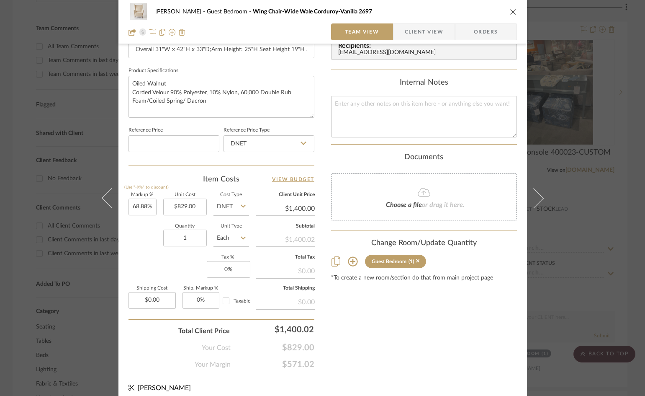
click at [316, 209] on div "WHITNEY Guest Bedroom Wing Chair-Wide Wale Corduroy-Vanilla 2697 Team View Clie…" at bounding box center [322, 16] width 409 height 773
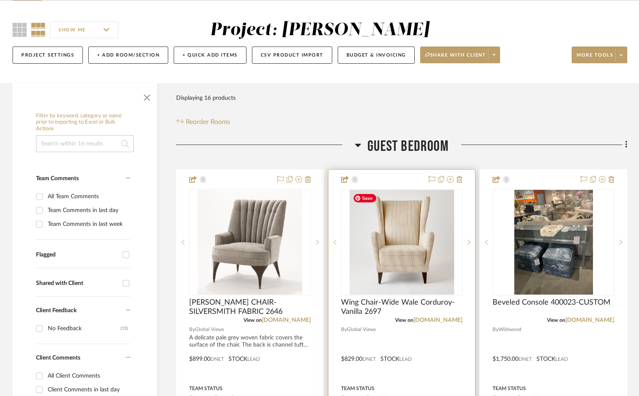
scroll to position [209, 0]
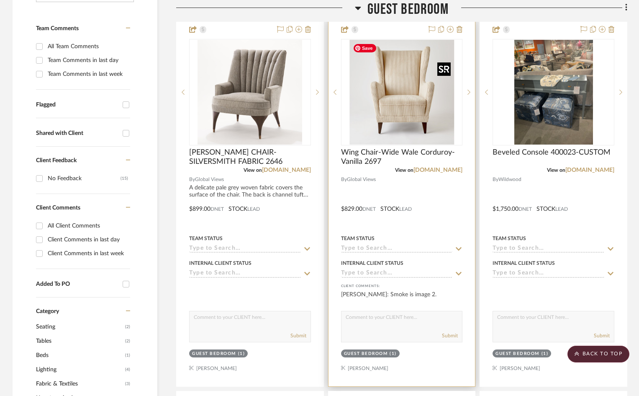
click at [410, 84] on img "0" at bounding box center [402, 92] width 105 height 105
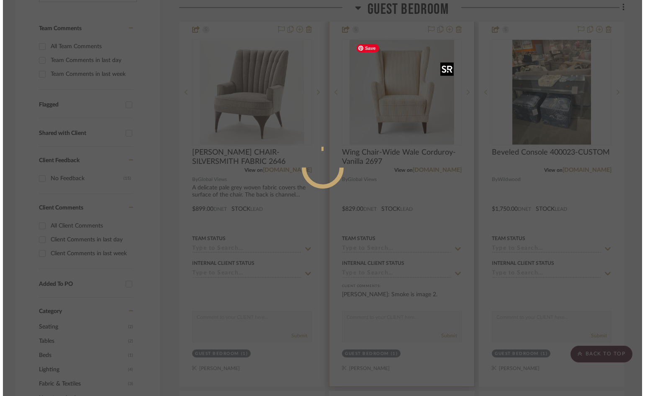
scroll to position [0, 0]
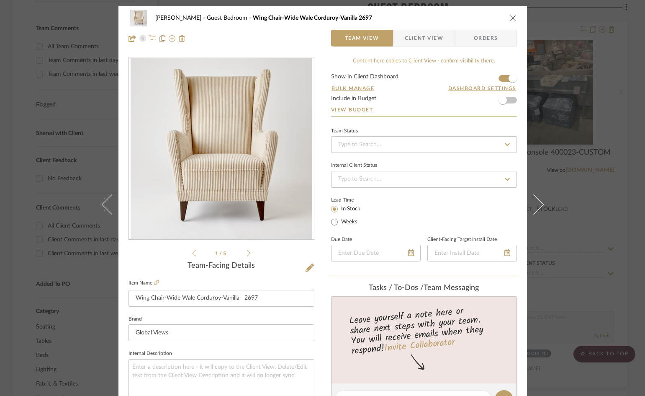
click at [434, 36] on span "Client View" at bounding box center [424, 38] width 39 height 17
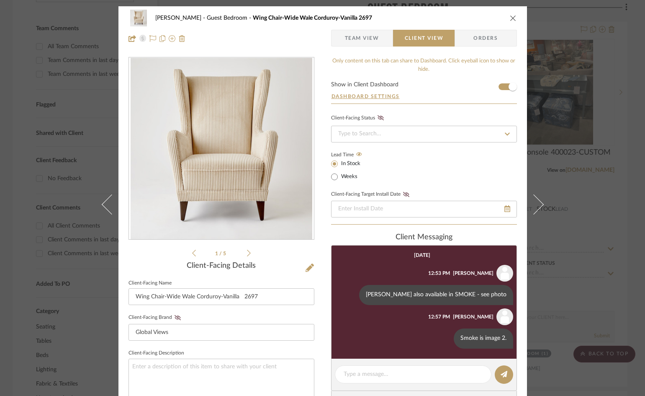
click at [369, 35] on span "Team View" at bounding box center [362, 38] width 34 height 17
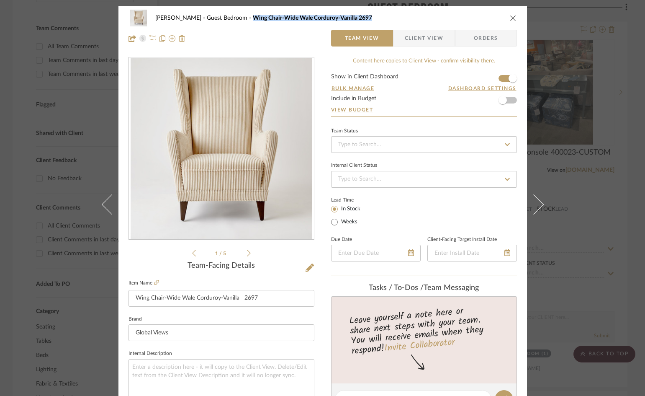
drag, startPoint x: 230, startPoint y: 14, endPoint x: 350, endPoint y: 18, distance: 119.8
click at [350, 18] on div "WHITNEY Guest Bedroom Wing Chair-Wide Wale Corduroy-Vanilla 2697" at bounding box center [323, 18] width 388 height 17
copy span "Wing Chair-Wide Wale Corduroy-Vanilla 2697"
drag, startPoint x: 257, startPoint y: 298, endPoint x: 133, endPoint y: 303, distance: 124.0
click at [133, 303] on input "Wing Chair-Wide Wale Corduroy-Vanilla 2697" at bounding box center [222, 298] width 186 height 17
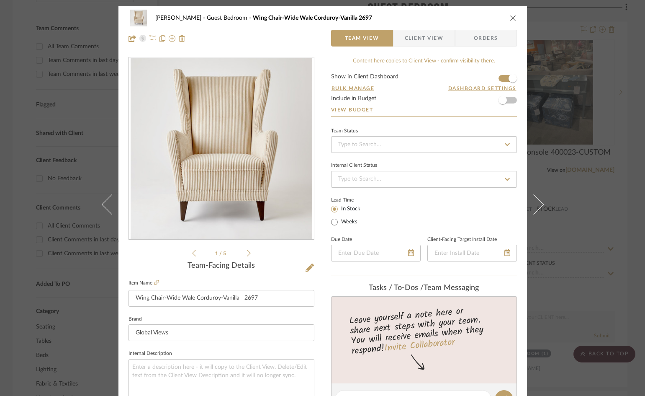
click at [512, 18] on icon "close" at bounding box center [513, 18] width 7 height 7
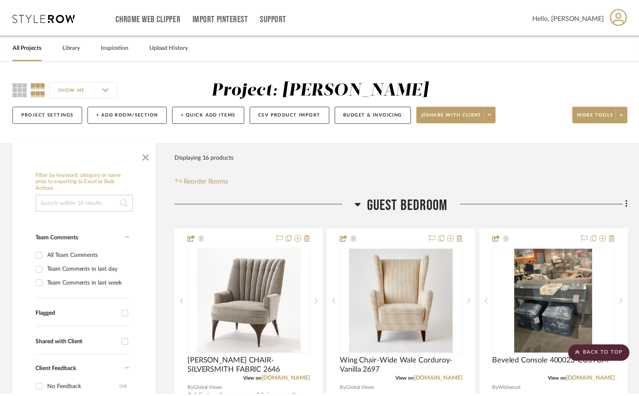
scroll to position [209, 0]
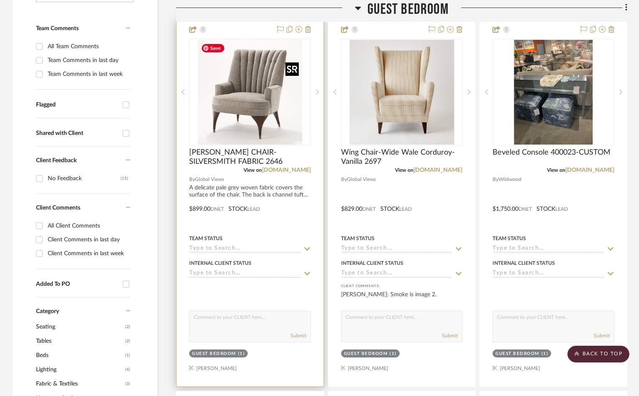
click at [247, 97] on div at bounding box center [250, 92] width 122 height 106
click at [247, 93] on img "0" at bounding box center [250, 92] width 105 height 105
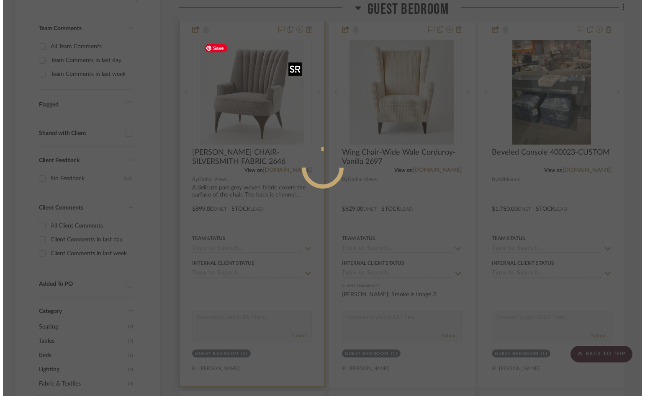
scroll to position [0, 0]
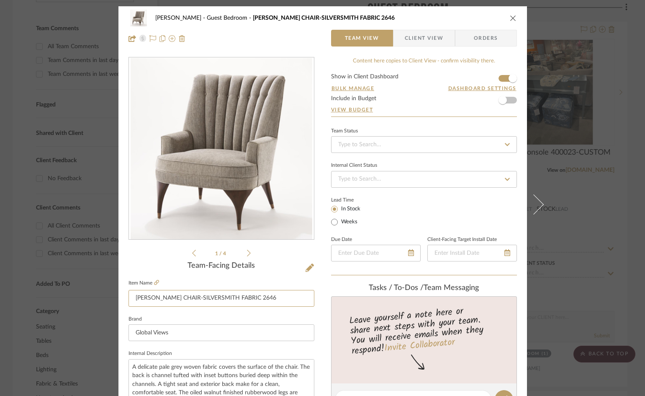
drag, startPoint x: 262, startPoint y: 300, endPoint x: 74, endPoint y: 300, distance: 187.5
click at [74, 300] on div "WHITNEY Guest Bedroom DUNCAN CHAIR-SILVERSMITH FABRIC 2646 Team View Client Vie…" at bounding box center [322, 198] width 645 height 396
click at [412, 38] on span "Client View" at bounding box center [424, 38] width 39 height 17
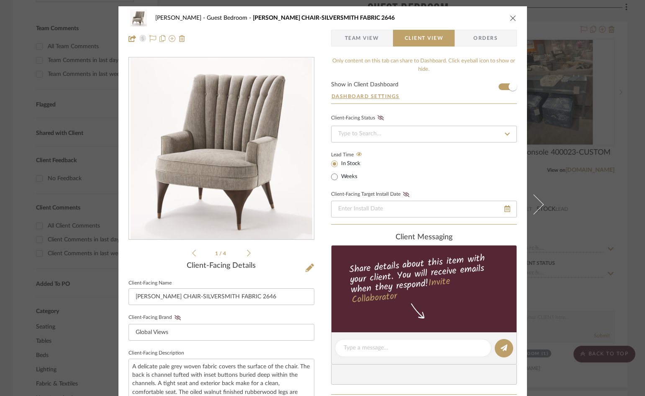
click at [514, 17] on div "WHITNEY Guest Bedroom DUNCAN CHAIR-SILVERSMITH FABRIC 2646 Team View Client Vie…" at bounding box center [322, 28] width 409 height 44
click at [511, 18] on icon "close" at bounding box center [513, 18] width 7 height 7
